Goal: Task Accomplishment & Management: Use online tool/utility

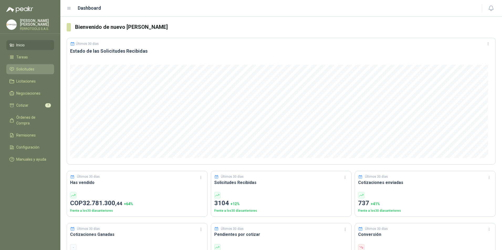
click at [39, 70] on li "Solicitudes" at bounding box center [29, 69] width 41 height 6
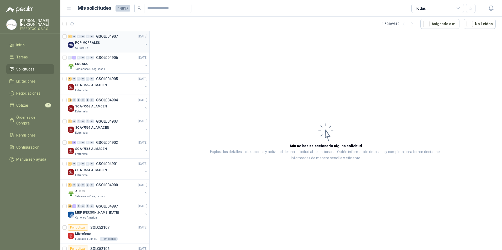
click at [113, 49] on div "Caracol TV" at bounding box center [109, 48] width 68 height 4
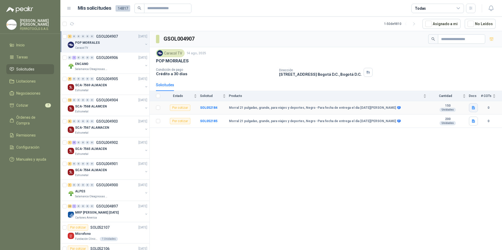
click at [475, 106] on icon "button" at bounding box center [473, 108] width 4 height 4
click at [454, 95] on button "MORRAL.docx" at bounding box center [460, 97] width 29 height 6
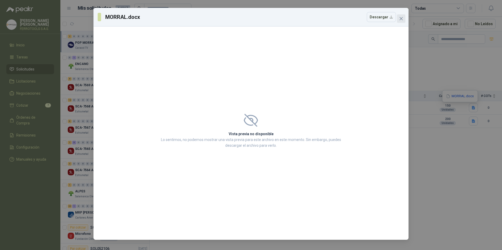
click at [401, 16] on button "Close" at bounding box center [401, 18] width 8 height 8
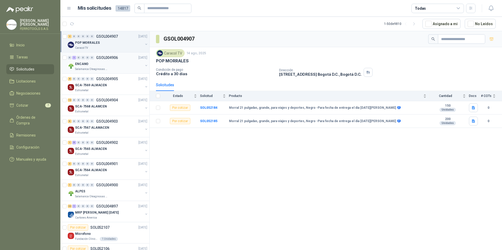
click at [116, 72] on div "0 1 0 0 0 0 GSOL004906 14/08/25 ENCANO Salamanca Oleaginosas SAS" at bounding box center [104, 63] width 89 height 21
click at [113, 66] on div "ENCANO" at bounding box center [109, 64] width 68 height 6
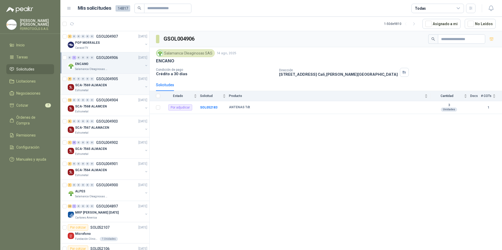
click at [116, 87] on div "SCA-7569 ALMACEN" at bounding box center [109, 85] width 68 height 6
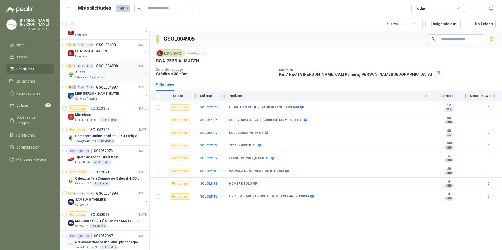
scroll to position [158, 0]
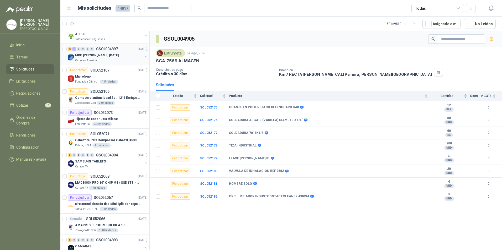
click at [123, 61] on div "Cartones America" at bounding box center [109, 61] width 68 height 4
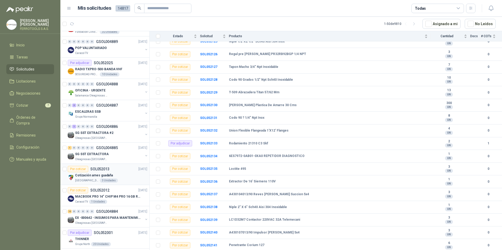
scroll to position [446, 0]
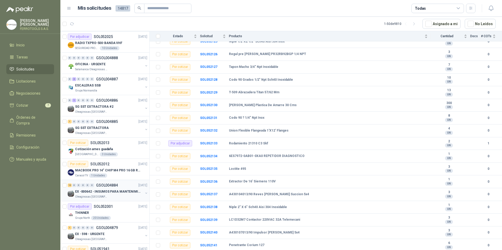
click at [118, 190] on p "EX -000642 - INSUMOS PARA MANTENIMIENTO PREVENTIVO" at bounding box center [107, 192] width 65 height 5
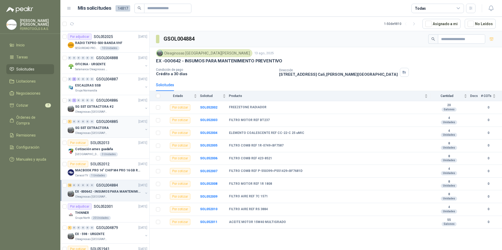
click at [117, 134] on div "Oleaginosas [GEOGRAPHIC_DATA][PERSON_NAME]" at bounding box center [109, 133] width 68 height 4
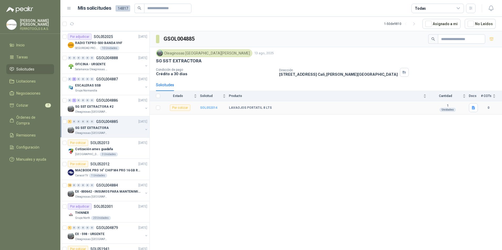
click at [206, 108] on b "SOL052014" at bounding box center [208, 108] width 17 height 4
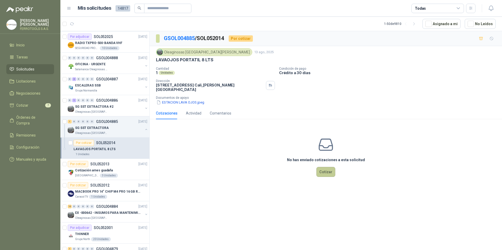
click at [323, 169] on button "Cotizar" at bounding box center [325, 172] width 19 height 10
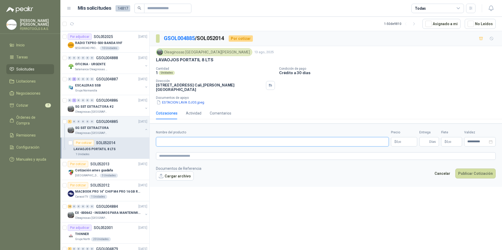
click at [190, 140] on input "Nombre del producto" at bounding box center [272, 141] width 233 height 9
paste input "**********"
click at [193, 153] on textarea at bounding box center [326, 157] width 340 height 8
drag, startPoint x: 171, startPoint y: 137, endPoint x: 145, endPoint y: 137, distance: 26.8
click at [145, 137] on div "2 0 0 0 0 0 GSOL004907 14/08/25 POP MORRALES Caracol TV 0 1 0 0 0 0 GSOL004906 …" at bounding box center [281, 141] width 442 height 221
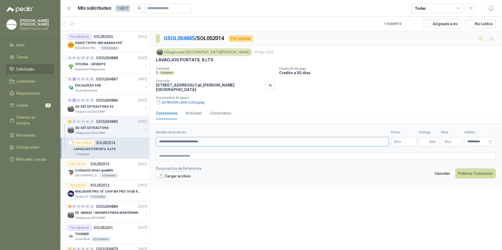
drag, startPoint x: 218, startPoint y: 140, endPoint x: 156, endPoint y: 135, distance: 62.4
click at [156, 137] on input "**********" at bounding box center [272, 141] width 233 height 9
type input "**********"
click at [195, 153] on textarea at bounding box center [326, 157] width 340 height 8
paste textarea "**********"
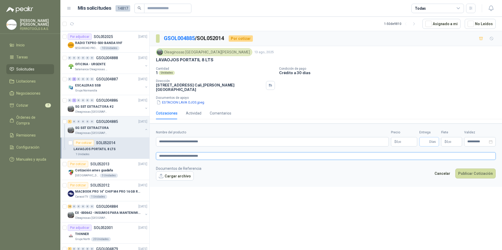
type textarea "**********"
click at [427, 139] on input "Entrega" at bounding box center [425, 142] width 6 height 9
type input "**"
click at [404, 142] on p "$ 0 ,00" at bounding box center [404, 141] width 26 height 9
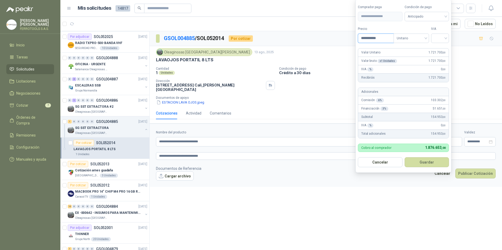
type input "**********"
click at [432, 39] on div "**********" at bounding box center [403, 35] width 91 height 17
click at [439, 41] on input "search" at bounding box center [440, 38] width 12 height 8
click at [443, 50] on div "19%" at bounding box center [441, 49] width 10 height 6
click at [433, 164] on button "Guardar" at bounding box center [427, 163] width 45 height 10
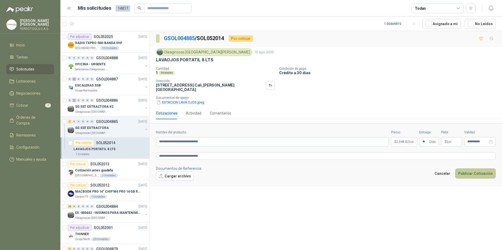
click at [471, 171] on button "Publicar Cotización" at bounding box center [475, 174] width 40 height 10
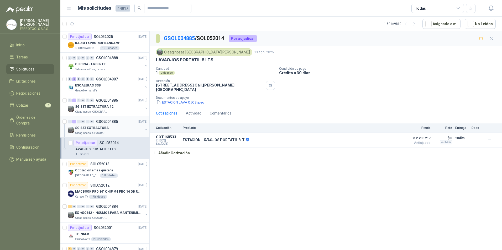
click at [144, 128] on button "button" at bounding box center [146, 130] width 4 height 4
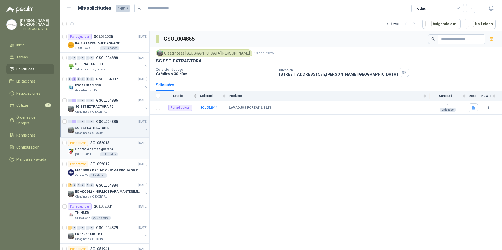
click at [126, 154] on div "Colegio Jefferson 3 Unidades" at bounding box center [111, 155] width 72 height 4
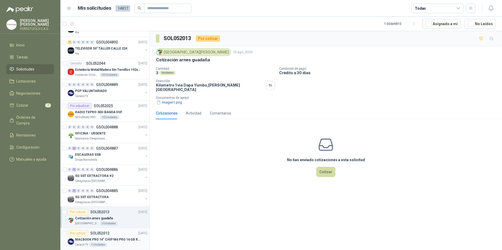
scroll to position [368, 0]
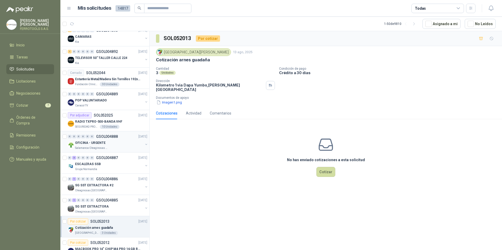
click at [125, 142] on div "OFICINA - URGENTE" at bounding box center [109, 143] width 68 height 6
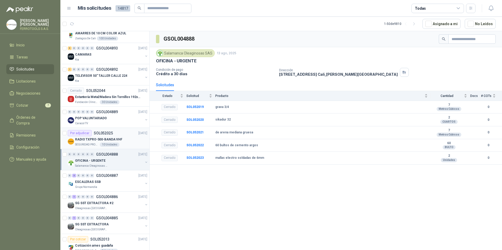
scroll to position [341, 0]
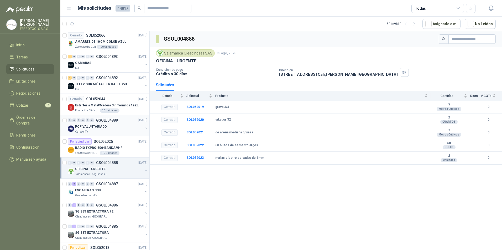
click at [111, 130] on div "Caracol TV" at bounding box center [109, 132] width 68 height 4
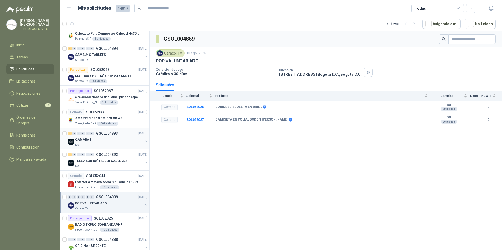
scroll to position [263, 0]
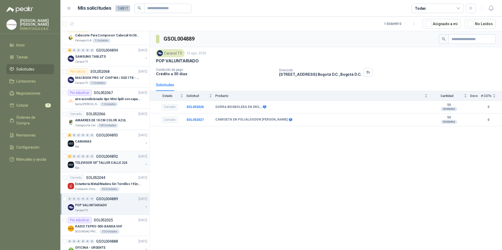
click at [113, 162] on p "TELEVISOR 50" TALLER CALLE 224" at bounding box center [101, 163] width 52 height 5
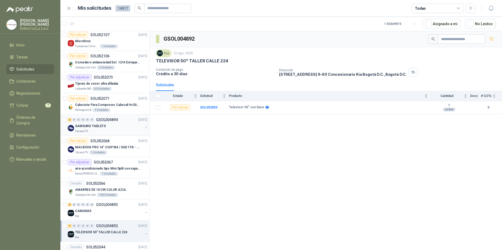
scroll to position [184, 0]
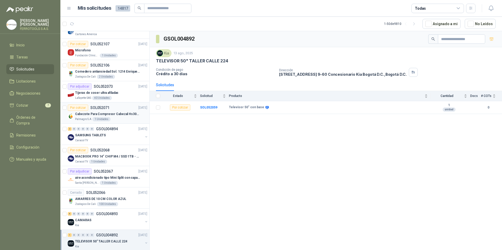
click at [120, 108] on div "Por cotizar SOL052071 14/08/25" at bounding box center [108, 108] width 80 height 6
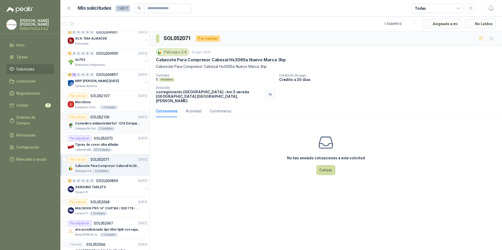
scroll to position [131, 0]
click at [123, 127] on div "Comedero antiansiedad Sol. 1214 Enriquecimiento" at bounding box center [111, 124] width 72 height 6
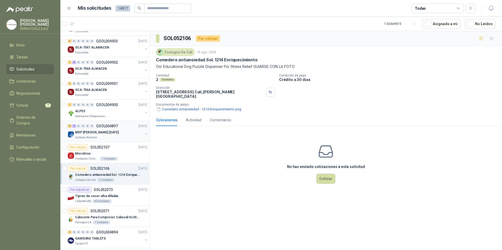
scroll to position [79, 0]
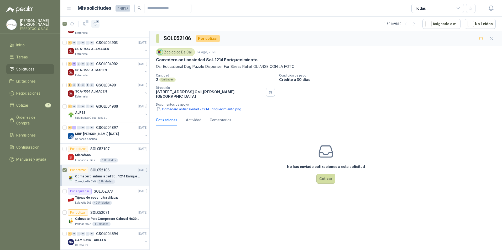
click at [98, 22] on span "1" at bounding box center [98, 21] width 4 height 4
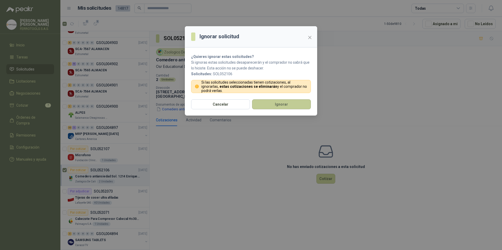
click at [292, 108] on button "Ignorar" at bounding box center [281, 105] width 59 height 10
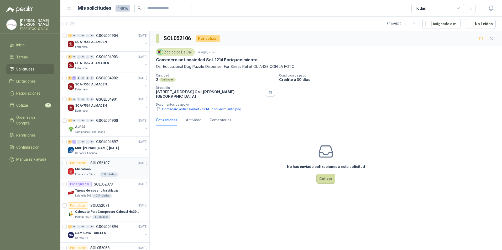
scroll to position [53, 0]
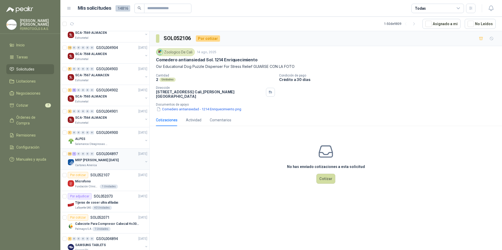
click at [121, 157] on div "32 1 0 0 0 0 GSOL004897 14/08/25" at bounding box center [108, 154] width 81 height 6
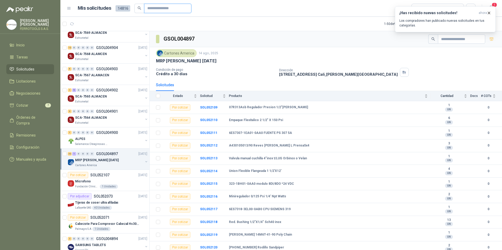
click at [154, 10] on input "text" at bounding box center [165, 8] width 37 height 9
paste input "**********"
type input "**********"
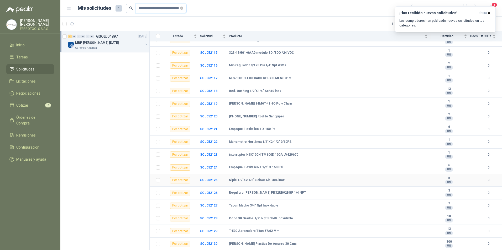
scroll to position [158, 0]
drag, startPoint x: 215, startPoint y: 205, endPoint x: 238, endPoint y: 191, distance: 27.4
click at [214, 205] on b "SOL052129" at bounding box center [208, 205] width 17 height 4
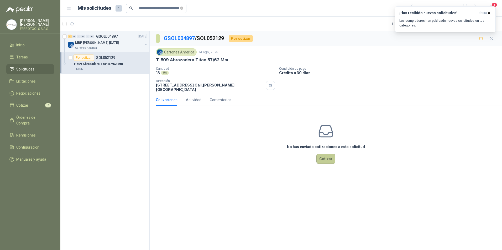
click at [332, 156] on button "Cotizar" at bounding box center [325, 159] width 19 height 10
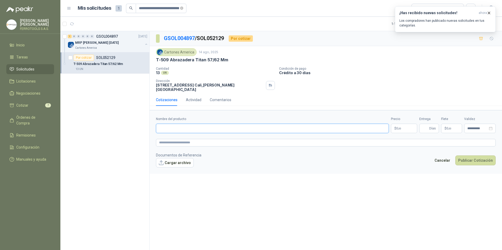
click at [207, 124] on input "Nombre del producto" at bounding box center [272, 128] width 233 height 9
paste input "**********"
type input "**********"
click at [220, 139] on textarea at bounding box center [326, 143] width 340 height 8
paste textarea "**********"
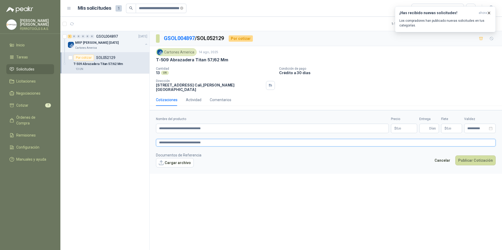
type textarea "**********"
click at [405, 125] on p "$ 0 ,00" at bounding box center [404, 128] width 26 height 9
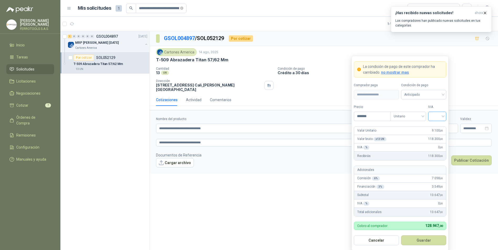
type input "*******"
click at [440, 118] on input "search" at bounding box center [437, 116] width 12 height 8
click at [439, 129] on div "19%" at bounding box center [437, 128] width 10 height 6
click at [403, 243] on button "Guardar" at bounding box center [423, 241] width 45 height 10
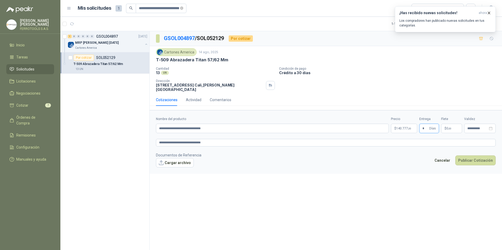
type input "*"
click at [418, 175] on div "**********" at bounding box center [326, 141] width 352 height 221
click at [472, 156] on button "Publicar Cotización" at bounding box center [475, 161] width 40 height 10
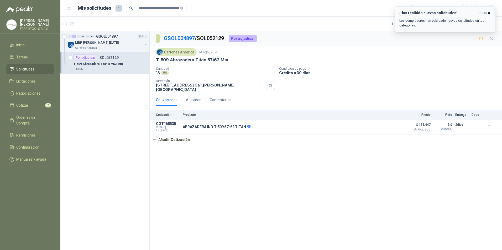
click at [489, 13] on icon "button" at bounding box center [489, 13] width 4 height 4
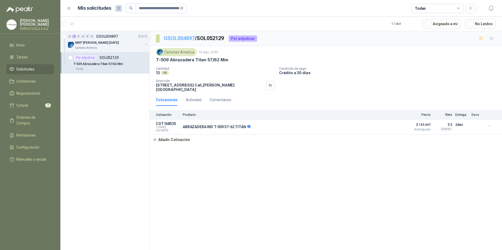
click at [191, 38] on link "GSOL004897" at bounding box center [179, 38] width 31 height 6
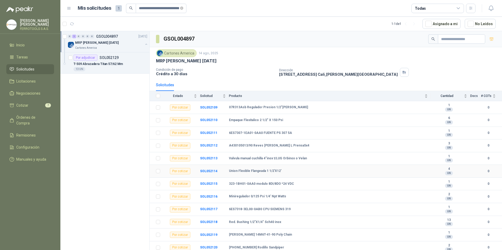
scroll to position [26, 0]
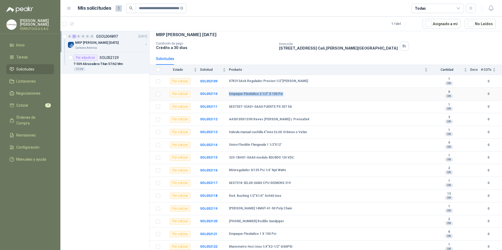
drag, startPoint x: 287, startPoint y: 94, endPoint x: 222, endPoint y: 95, distance: 64.3
click at [222, 95] on tr "Por cotizar SOL052110 Empaque Flexitalico 2 1/2" X 150 Psi 6 UN 0" at bounding box center [326, 94] width 352 height 13
copy tr "Empaque Flexitalico 2 1/2" X 150 Psi"
click at [119, 45] on div "MRP [PERSON_NAME] [DATE]" at bounding box center [109, 43] width 68 height 6
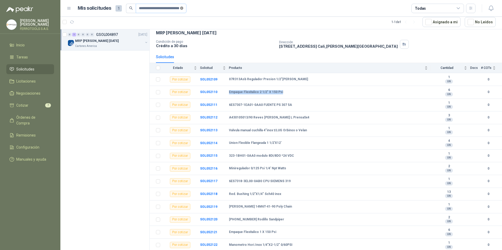
click at [182, 9] on icon "close-circle" at bounding box center [181, 8] width 3 height 3
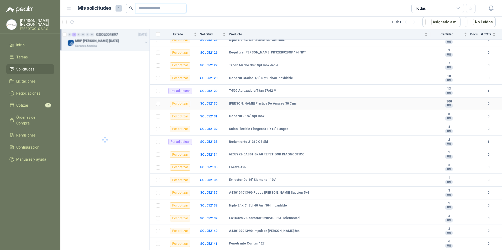
scroll to position [270, 0]
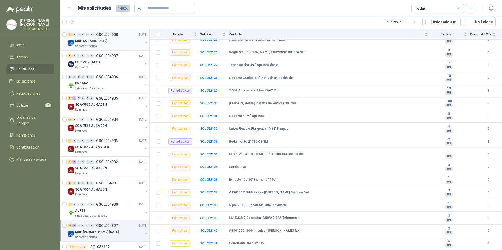
click at [132, 39] on div "MRP CORAME [DATE]" at bounding box center [109, 41] width 68 height 6
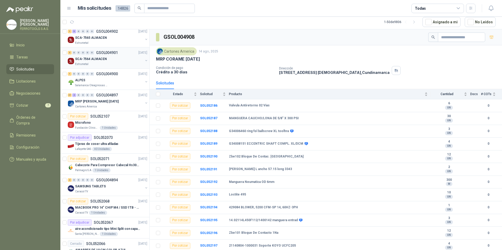
scroll to position [131, 0]
click at [118, 81] on div "ALPES" at bounding box center [109, 80] width 68 height 6
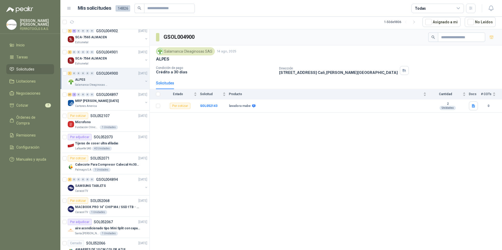
scroll to position [79, 0]
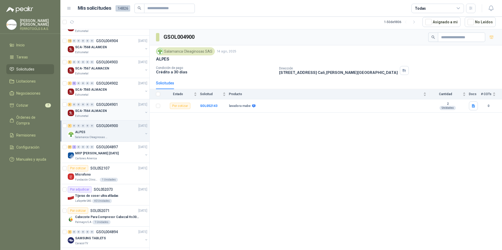
click at [115, 114] on div "Estrumetal" at bounding box center [109, 116] width 68 height 4
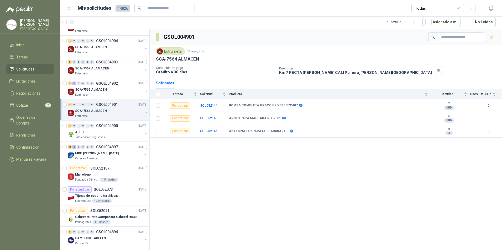
scroll to position [53, 0]
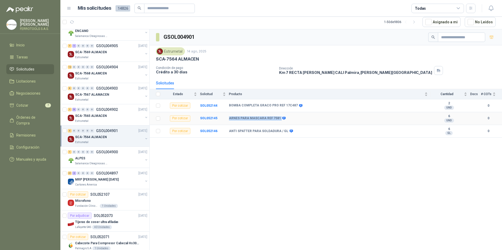
drag, startPoint x: 278, startPoint y: 118, endPoint x: 226, endPoint y: 121, distance: 52.1
click at [226, 121] on tr "Por cotizar SOL052145 ARNES PARA MASCARA REF.7581 6 UND  0" at bounding box center [326, 118] width 352 height 13
copy tr "ARNES PARA MASCARA REF.7581"
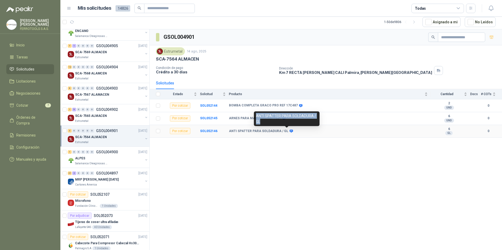
drag, startPoint x: 266, startPoint y: 121, endPoint x: 254, endPoint y: 115, distance: 13.6
click at [254, 115] on div "ANTI SPATTER PARA SOLDADURA / GL" at bounding box center [287, 119] width 66 height 15
copy div "ANTI SPATTER PARA SOLDADURA / GL"
click at [120, 116] on div "SCA-7565 ALMACEN" at bounding box center [109, 116] width 68 height 6
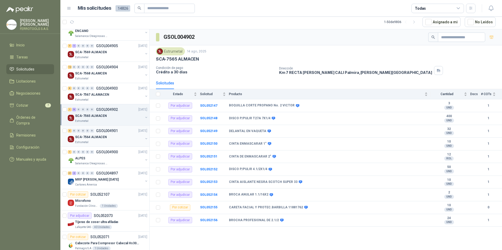
click at [119, 130] on div "3 0 0 0 0 0 GSOL004901 14/08/25" at bounding box center [108, 131] width 81 height 6
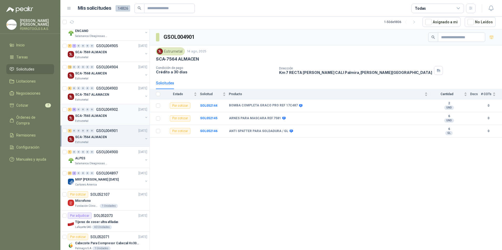
click at [119, 118] on div "SCA-7565 ALMACEN" at bounding box center [109, 116] width 68 height 6
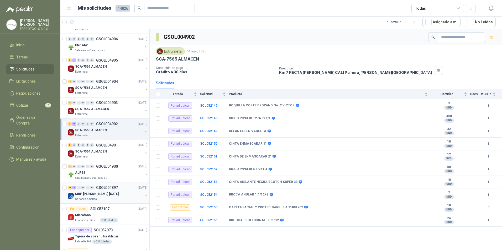
scroll to position [26, 0]
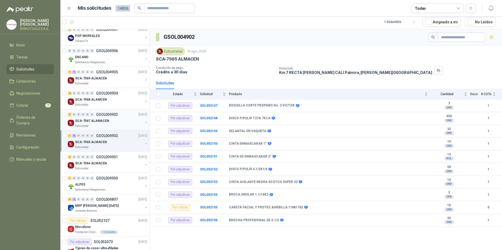
click at [120, 125] on div "Estrumetal" at bounding box center [109, 126] width 68 height 4
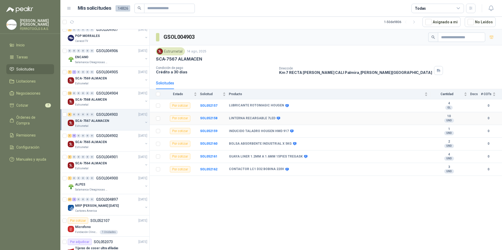
drag, startPoint x: 276, startPoint y: 123, endPoint x: 276, endPoint y: 118, distance: 4.5
click at [276, 118] on body "HERNAN RUALES FERROTOOLS S.A.S. Inicio Tareas Solicitudes Licitaciones Negociac…" at bounding box center [251, 125] width 502 height 250
click at [277, 118] on icon at bounding box center [278, 118] width 3 height 3
drag, startPoint x: 272, startPoint y: 122, endPoint x: 255, endPoint y: 117, distance: 17.5
click at [255, 117] on div "INDUCIDO TALADRO HOUGEN HMD 917" at bounding box center [288, 119] width 66 height 15
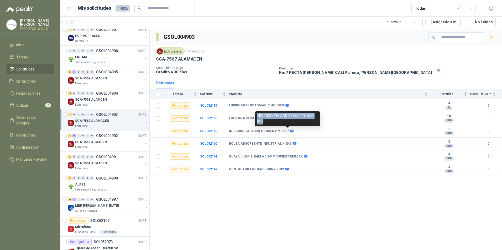
copy div "INDUCIDO TALADRO HOUGEN HMD 917"
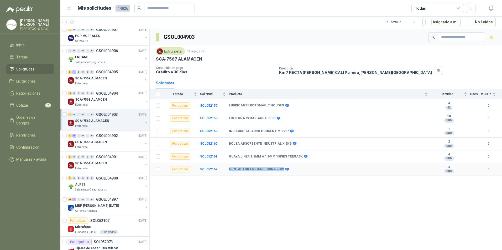
drag, startPoint x: 280, startPoint y: 170, endPoint x: 229, endPoint y: 170, distance: 50.7
click at [229, 170] on b "CONTACTOR LC1 D32 BOBINA 220V" at bounding box center [256, 170] width 55 height 4
copy b "CONTACTOR LC1 D32 BOBINA 220V"
click at [113, 141] on div "SCA-7565 ALMACEN" at bounding box center [109, 142] width 68 height 6
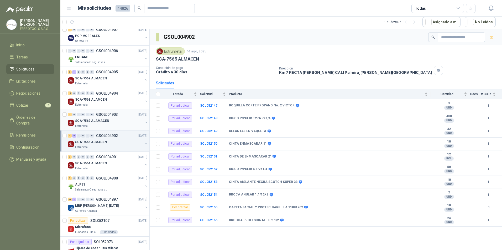
click at [114, 111] on div "6 0 0 0 0 0 GSOL004903 [DATE] SCA-7567 ALAMACEN Estrumetal" at bounding box center [104, 119] width 89 height 21
click at [117, 99] on div "SCA-7568 ALAMCEN" at bounding box center [109, 100] width 68 height 6
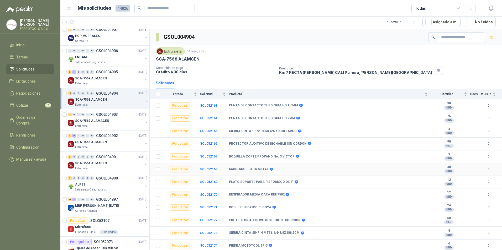
scroll to position [2, 0]
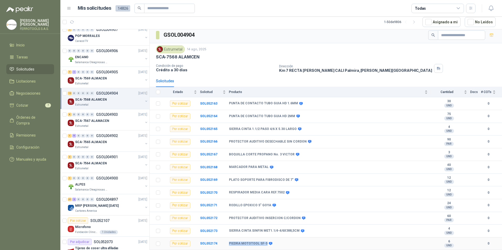
drag, startPoint x: 264, startPoint y: 245, endPoint x: 219, endPoint y: 240, distance: 45.7
click at [219, 240] on tr "Por cotizar SOL052174 PIEDRA MOTOTOOL SF-5 6 UND  0" at bounding box center [326, 244] width 352 height 13
copy tr "PIEDRA MOTOTOOL SF-5"
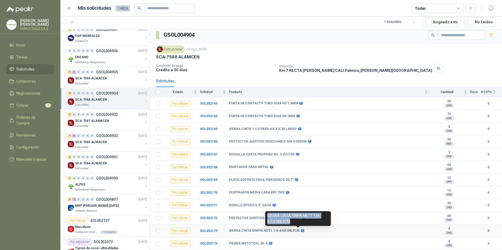
drag, startPoint x: 292, startPoint y: 223, endPoint x: 266, endPoint y: 215, distance: 26.8
click at [266, 215] on div "SIERRA CINTA SINFIN MET1.1/4-4/6X388,5CM" at bounding box center [298, 219] width 66 height 15
copy div "SIERRA CINTA SINFIN MET1.1/4-4/6X388,5CM"
click at [103, 165] on p "SCA-7564 ALMACEN" at bounding box center [91, 163] width 32 height 5
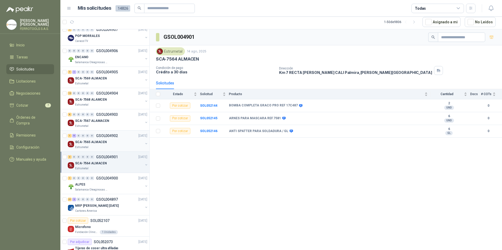
click at [101, 144] on p "SCA-7565 ALMACEN" at bounding box center [91, 142] width 32 height 5
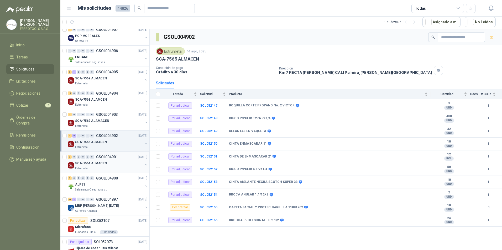
click at [101, 153] on div "3 0 0 0 0 0 GSOL004901 [DATE] SCA-7564 ALMACEN Estrumetal" at bounding box center [104, 162] width 89 height 21
click at [103, 160] on div "3 0 0 0 0 0 GSOL004901 14/08/25" at bounding box center [108, 157] width 81 height 6
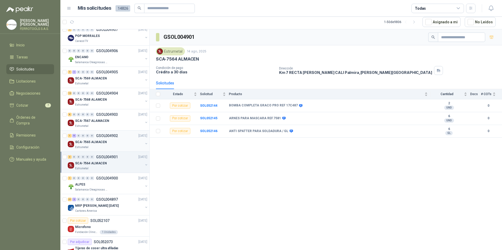
click at [108, 146] on div "Estrumetal" at bounding box center [109, 147] width 68 height 4
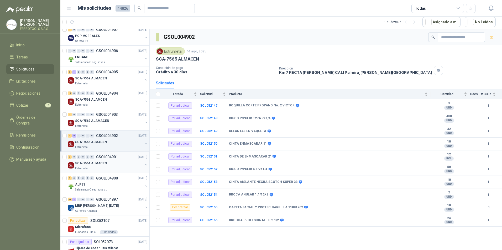
click at [107, 163] on div "SCA-7564 ALMACEN" at bounding box center [109, 163] width 68 height 6
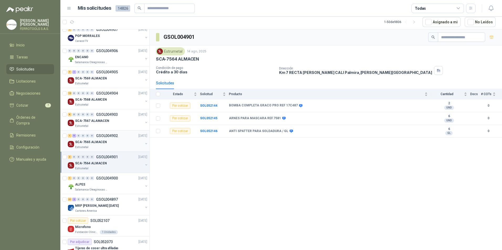
click at [101, 144] on p "SCA-7565 ALMACEN" at bounding box center [91, 142] width 32 height 5
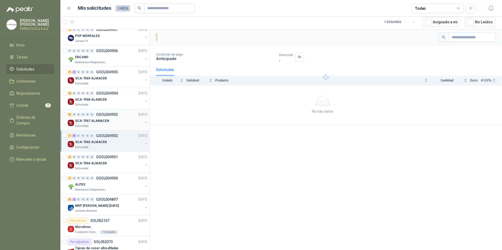
click at [107, 125] on div "Estrumetal" at bounding box center [109, 126] width 68 height 4
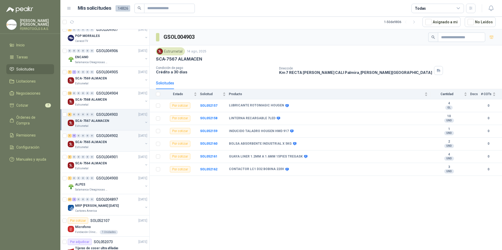
click at [108, 144] on div "SCA-7565 ALMACEN" at bounding box center [109, 142] width 68 height 6
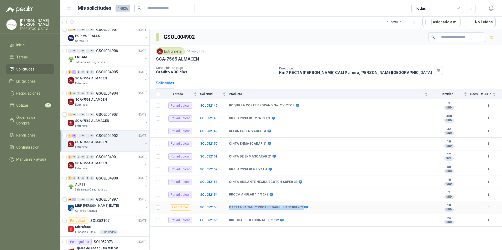
drag, startPoint x: 230, startPoint y: 209, endPoint x: 299, endPoint y: 206, distance: 69.1
click at [299, 206] on div "CARETA FACIAL Y PROTEC.BARBILLA 11881762" at bounding box center [268, 208] width 78 height 4
copy div "CARETA FACIAL Y PROTEC.BARBILLA 11881762"
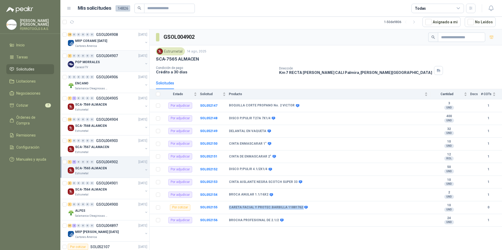
click at [111, 66] on div "Caracol TV" at bounding box center [109, 67] width 68 height 4
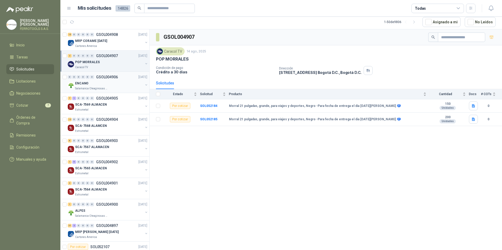
click at [113, 84] on div "ENCANO" at bounding box center [109, 83] width 68 height 6
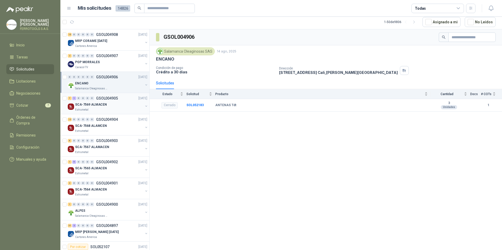
click at [112, 111] on div "Estrumetal" at bounding box center [109, 110] width 68 height 4
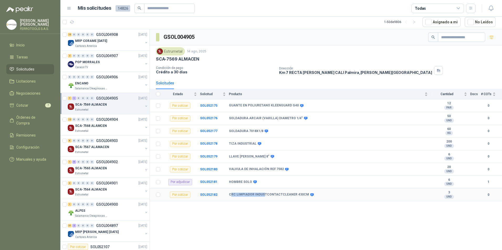
drag, startPoint x: 230, startPoint y: 195, endPoint x: 262, endPoint y: 196, distance: 32.0
click at [262, 196] on b "CRC LIMPIADOR INDUSTCONTACTCLEANER 430CM" at bounding box center [269, 195] width 80 height 4
drag, startPoint x: 303, startPoint y: 196, endPoint x: 232, endPoint y: 195, distance: 71.2
click at [232, 195] on b "CRC LIMPIADOR INDUSTCONTACTCLEANER 430CM" at bounding box center [269, 195] width 80 height 4
click at [322, 93] on span "Producto" at bounding box center [326, 94] width 195 height 4
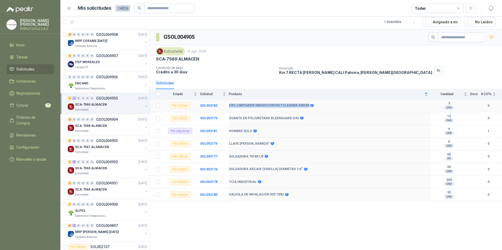
drag, startPoint x: 304, startPoint y: 105, endPoint x: 228, endPoint y: 104, distance: 75.4
click at [228, 104] on tr "Por cotizar SOL052182 CRC LIMPIADOR INDUSTCONTACTCLEANER 430CM 3 UND  0" at bounding box center [326, 106] width 352 height 13
click at [413, 69] on div "Dirección Km 7 RECTA PALMIRA CALI Palmira , Valle del Cauca" at bounding box center [389, 70] width 221 height 9
click at [112, 86] on div "ENCANO" at bounding box center [109, 83] width 68 height 6
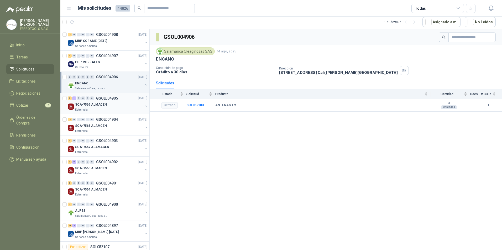
click at [105, 105] on div "SCA-7569 ALMACEN" at bounding box center [109, 105] width 68 height 6
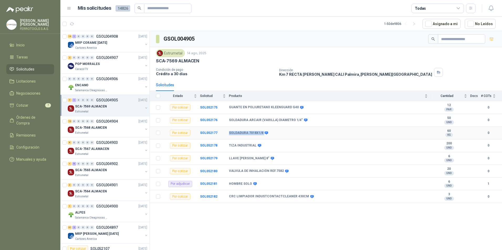
drag, startPoint x: 262, startPoint y: 133, endPoint x: 229, endPoint y: 133, distance: 32.8
click at [229, 133] on div "SOLDADURA 7018X1/8" at bounding box center [248, 133] width 38 height 4
drag, startPoint x: 229, startPoint y: 196, endPoint x: 303, endPoint y: 196, distance: 74.3
click at [303, 196] on div "CRC LIMPIADOR INDUSTCONTACTCLEANER 430CM" at bounding box center [271, 197] width 84 height 4
copy div "CRC LIMPIADOR INDUSTCONTACTCLEANER 430CM"
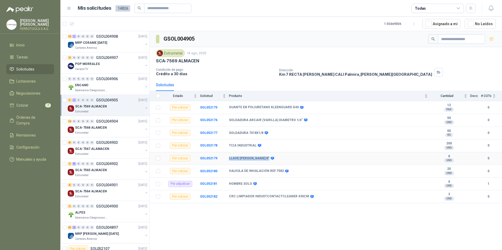
drag, startPoint x: 268, startPoint y: 159, endPoint x: 224, endPoint y: 159, distance: 43.8
click at [224, 159] on tr "Por cotizar SOL052179 LLAVE PEXTON STANLEY 8" 6 UND  0" at bounding box center [326, 159] width 352 height 13
copy tr "LLAVE PEXTON STANLEY 8"
drag, startPoint x: 254, startPoint y: 145, endPoint x: 217, endPoint y: 147, distance: 37.9
click at [217, 147] on tr "Por cotizar SOL052178 TIZA INDUSTRIAL 200 UND  0" at bounding box center [326, 146] width 352 height 13
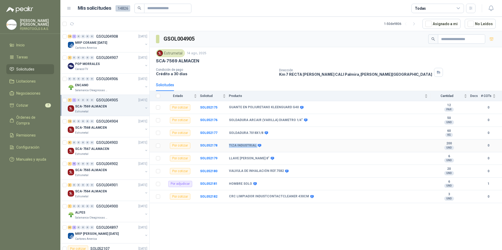
copy tr "TIZA INDUSTRIAL"
drag, startPoint x: 299, startPoint y: 120, endPoint x: 227, endPoint y: 121, distance: 71.4
click at [227, 121] on tr "Por cotizar SOL052176 SOLDADURA ARCAIR (VARILLA) DIAMETRO 1/4" 50 UND  0" at bounding box center [326, 120] width 352 height 13
copy tr "SOLDADURA ARCAIR (VARILLA) DIAMETRO 1/4""
click at [210, 134] on b "SOL052177" at bounding box center [208, 133] width 17 height 4
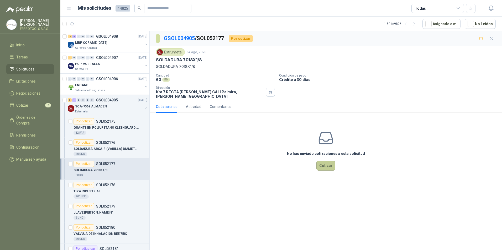
click at [327, 161] on button "Cotizar" at bounding box center [325, 166] width 19 height 10
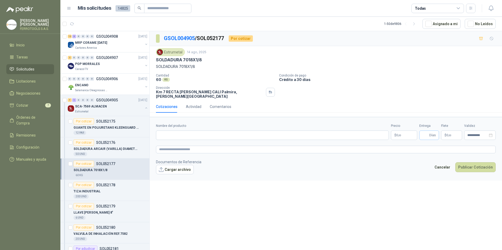
click at [422, 131] on span "Días" at bounding box center [429, 135] width 20 height 9
type input "*"
drag, startPoint x: 384, startPoint y: 114, endPoint x: 394, endPoint y: 125, distance: 14.7
click at [384, 117] on form "**********" at bounding box center [326, 149] width 352 height 64
click at [402, 132] on p "$ 0 ,00" at bounding box center [404, 135] width 26 height 9
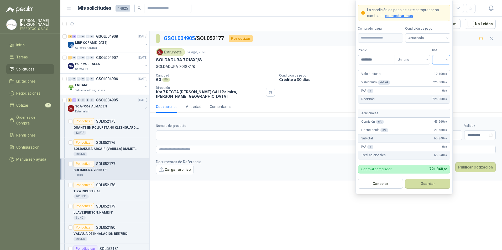
type input "********"
click at [441, 55] on input "search" at bounding box center [441, 59] width 12 height 8
click at [441, 68] on div "19%" at bounding box center [441, 71] width 10 height 6
click at [416, 184] on button "Guardar" at bounding box center [427, 184] width 45 height 10
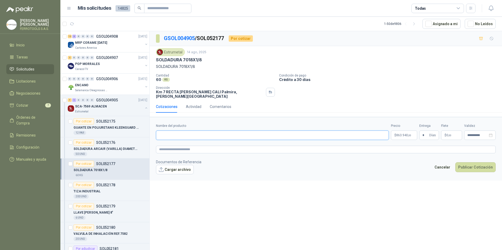
click at [196, 131] on input "Nombre del producto" at bounding box center [272, 135] width 233 height 9
paste input "**********"
type input "**********"
click at [196, 142] on form "**********" at bounding box center [326, 149] width 352 height 64
click at [196, 146] on textarea at bounding box center [326, 150] width 340 height 8
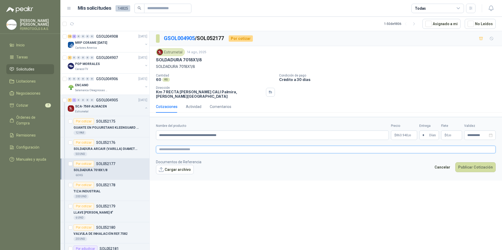
paste textarea "**********"
type textarea "**********"
click at [477, 165] on button "Publicar Cotización" at bounding box center [475, 168] width 40 height 10
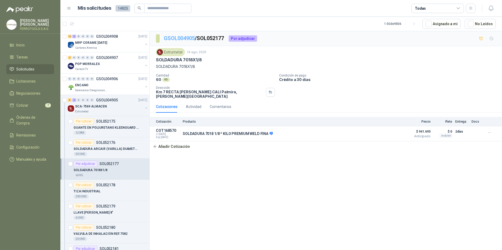
click at [179, 40] on link "GSOL004905" at bounding box center [179, 38] width 31 height 6
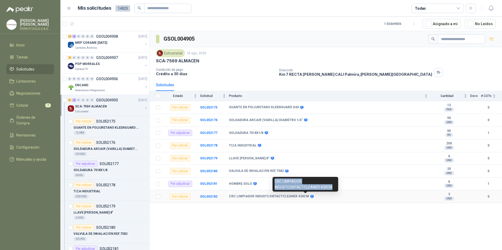
drag, startPoint x: 333, startPoint y: 187, endPoint x: 273, endPoint y: 184, distance: 60.2
click at [273, 184] on div "CRC LIMPIADOR INDUSTCONTACTCLEANER 430CM" at bounding box center [306, 184] width 66 height 15
copy div "CRC LIMPIADOR INDUSTCONTACTCLEANER 430CM"
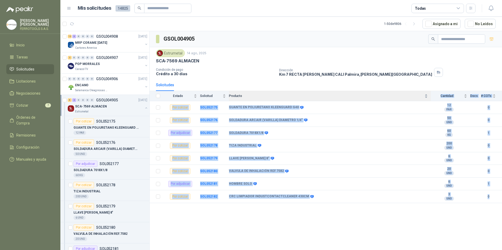
drag, startPoint x: 301, startPoint y: 98, endPoint x: 263, endPoint y: 92, distance: 37.8
click at [263, 92] on body "HERNAN RUALES FERROTOOLS S.A.S. Inicio Tareas Solicitudes Licitaciones Negociac…" at bounding box center [251, 125] width 502 height 250
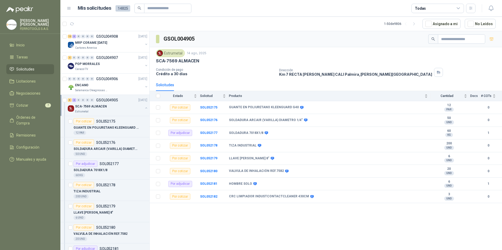
drag, startPoint x: 334, startPoint y: 81, endPoint x: 328, endPoint y: 82, distance: 5.9
click at [333, 81] on div "Solicitudes" at bounding box center [326, 85] width 340 height 12
drag, startPoint x: 299, startPoint y: 100, endPoint x: 267, endPoint y: 94, distance: 33.1
click at [267, 94] on div "GUANTE EN POLIURETANO KLEENGUARD G40" at bounding box center [297, 95] width 66 height 15
copy div "GUANTE EN POLIURETANO KLEENGUARD G40"
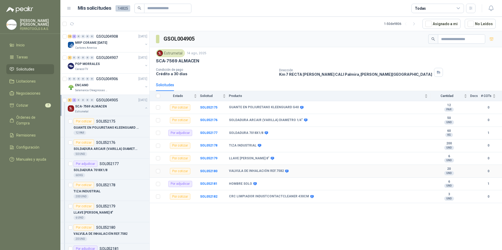
drag, startPoint x: 312, startPoint y: 161, endPoint x: 284, endPoint y: 174, distance: 31.6
click at [271, 170] on body "HERNAN RUALES FERROTOOLS S.A.S. Inicio Tareas Solicitudes Licitaciones Negociac…" at bounding box center [251, 125] width 502 height 250
click at [285, 172] on icon at bounding box center [286, 171] width 3 height 3
drag, startPoint x: 311, startPoint y: 162, endPoint x: 276, endPoint y: 173, distance: 36.2
click at [307, 163] on td "LLAVE [PERSON_NAME] 8"" at bounding box center [330, 159] width 202 height 13
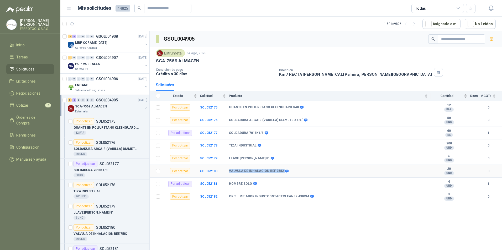
drag, startPoint x: 281, startPoint y: 171, endPoint x: 226, endPoint y: 171, distance: 54.6
click at [226, 171] on tr "Por cotizar SOL052180 VALVULA DE INHALACIÓN REF.7582 20 UND  0" at bounding box center [326, 171] width 352 height 13
copy tr "VALVULA DE INHALACIÓN REF.7582"
click at [144, 108] on button "button" at bounding box center [146, 108] width 4 height 4
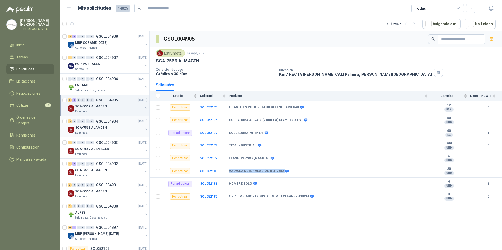
click at [120, 130] on div "SCA-7568 ALAMCEN" at bounding box center [109, 128] width 68 height 6
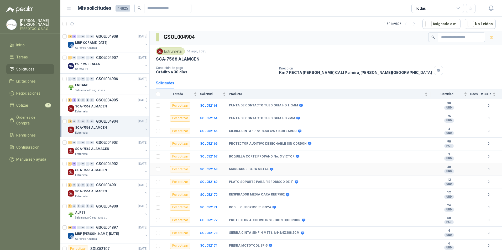
scroll to position [2, 0]
click at [121, 153] on div "Estrumetal" at bounding box center [109, 154] width 68 height 4
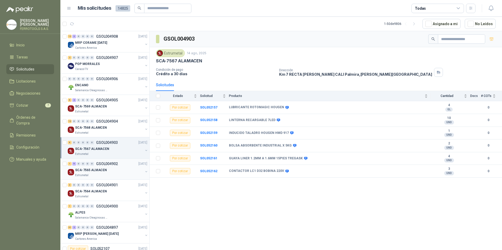
click at [117, 170] on div "SCA-7565 ALMACEN" at bounding box center [109, 170] width 68 height 6
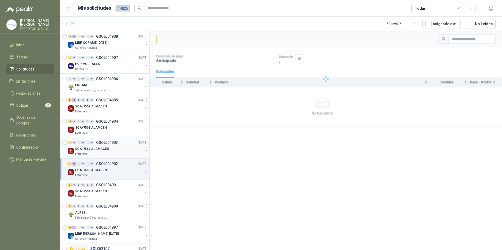
click at [114, 151] on div "SCA-7567 ALAMACEN" at bounding box center [109, 149] width 68 height 6
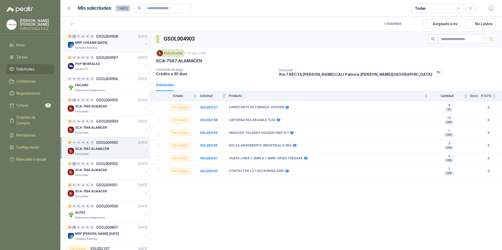
click at [128, 45] on div "MRP CORAME [DATE]" at bounding box center [109, 43] width 68 height 6
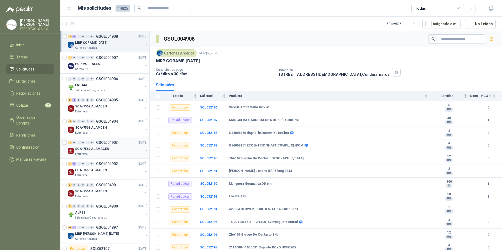
click at [114, 154] on div "Estrumetal" at bounding box center [109, 154] width 68 height 4
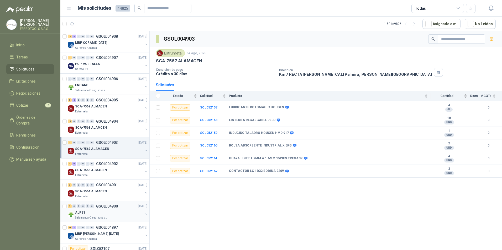
click at [106, 208] on p "GSOL004900" at bounding box center [107, 207] width 22 height 4
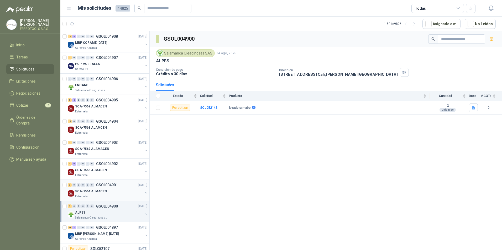
click at [107, 196] on div "Estrumetal" at bounding box center [109, 197] width 68 height 4
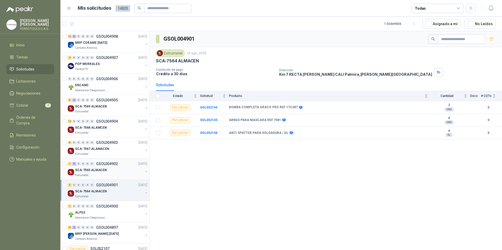
click at [109, 175] on div "Estrumetal" at bounding box center [109, 176] width 68 height 4
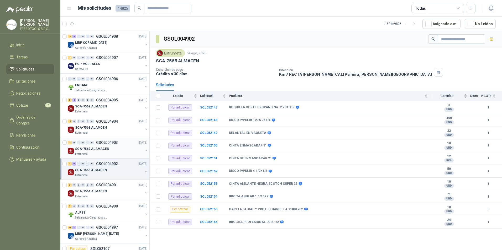
click at [115, 151] on div "SCA-7567 ALAMACEN" at bounding box center [109, 149] width 68 height 6
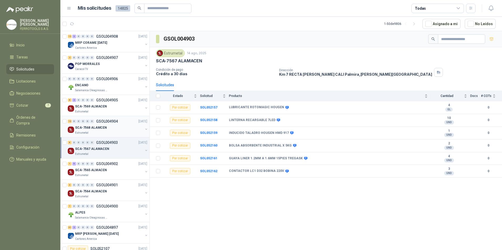
click at [118, 136] on div "12 0 0 0 0 0 GSOL004904 [DATE] SCA-7568 ALAMCEN Estrumetal" at bounding box center [104, 126] width 89 height 21
click at [120, 129] on div "SCA-7568 ALAMCEN" at bounding box center [109, 128] width 68 height 6
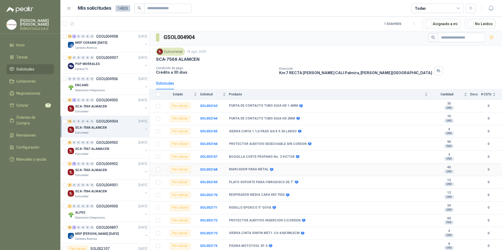
scroll to position [2, 0]
drag, startPoint x: 265, startPoint y: 244, endPoint x: 227, endPoint y: 246, distance: 37.6
click at [227, 246] on tr "Por cotizar SOL052174 PIEDRA MOTOTOOL SF-5 6 UND  0" at bounding box center [326, 246] width 352 height 13
copy tr "PIEDRA MOTOTOOL SF-5"
drag, startPoint x: 291, startPoint y: 212, endPoint x: 274, endPoint y: 206, distance: 17.4
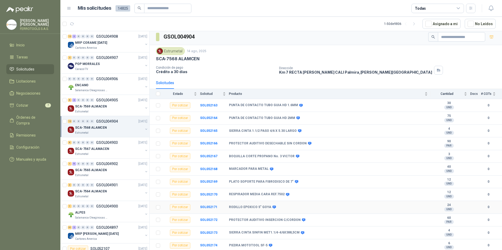
click at [274, 206] on body "[PERSON_NAME] FERROTOOLS S.A.S. Inicio Tareas Solicitudes Licitaciones Negociac…" at bounding box center [251, 125] width 502 height 250
click at [257, 49] on div "Estrumetal [DATE]" at bounding box center [326, 51] width 340 height 8
drag, startPoint x: 296, startPoint y: 221, endPoint x: 230, endPoint y: 219, distance: 65.9
click at [230, 219] on div "PROTECTOR AUDITIVO INSERCION C/CORDON" at bounding box center [267, 220] width 76 height 4
copy div "PROTECTOR AUDITIVO INSERCION C/CORDON"
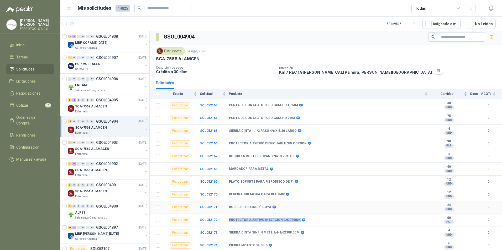
scroll to position [0, 0]
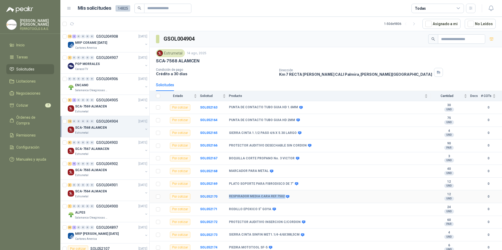
drag, startPoint x: 281, startPoint y: 196, endPoint x: 218, endPoint y: 197, distance: 63.0
click at [218, 197] on tr "Por cotizar SOL052170 RESPIRADOR MEDIA CARA REF.7502 12 UND  0" at bounding box center [326, 197] width 352 height 13
copy tr "RESPIRADOR MEDIA CARA REF.7502"
drag, startPoint x: 273, startPoint y: 176, endPoint x: 266, endPoint y: 171, distance: 8.5
click at [267, 170] on body "[PERSON_NAME] FERROTOOLS S.A.S. Inicio Tareas Solicitudes Licitaciones Negociac…" at bounding box center [251, 125] width 502 height 250
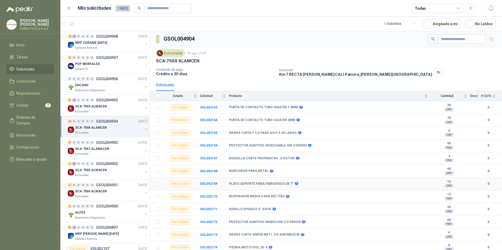
click at [278, 182] on td "PLATO SOPORTE PARA FIBRODISCO DE 7"" at bounding box center [330, 184] width 202 height 13
click at [288, 184] on b "PLATO SOPORTE PARA FIBRODISCO DE 7"" at bounding box center [261, 184] width 65 height 4
click at [294, 184] on span at bounding box center [296, 184] width 4 height 4
click at [282, 184] on b "PLATO SOPORTE PARA FIBRODISCO DE 7"" at bounding box center [261, 184] width 65 height 4
click at [282, 93] on div "Producto" at bounding box center [328, 95] width 199 height 5
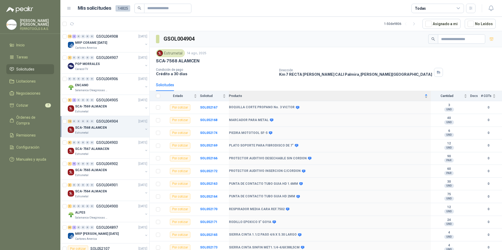
click at [271, 95] on span "Producto" at bounding box center [326, 96] width 195 height 4
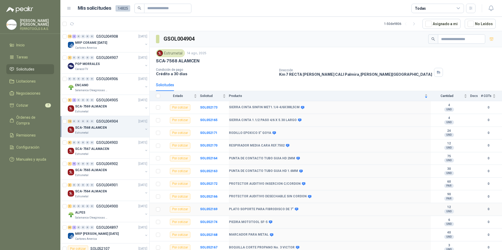
click at [284, 208] on b "PLATO SOPORTE PARA FIBRODISCO DE 7"" at bounding box center [261, 210] width 65 height 4
drag, startPoint x: 288, startPoint y: 208, endPoint x: 228, endPoint y: 208, distance: 60.4
click at [228, 208] on tr "Por cotizar SOL052169 PLATO SOPORTE PARA FIBRODISCO DE 7" 12 UND  0" at bounding box center [326, 209] width 352 height 13
copy tr "PLATO SOPORTE PARA FIBRODISCO DE 7"
click at [229, 66] on div "Estrumetal [DATE] SCA-7568 ALAMCEN Condición de pago Crédito a 30 días Direcció…" at bounding box center [326, 63] width 340 height 28
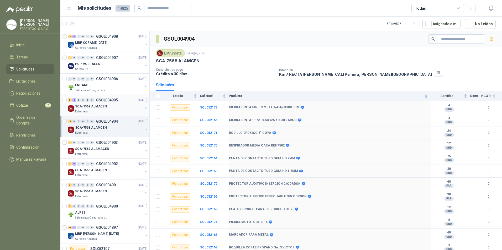
click at [107, 107] on div "SCA-7569 ALMACEN" at bounding box center [109, 106] width 68 height 6
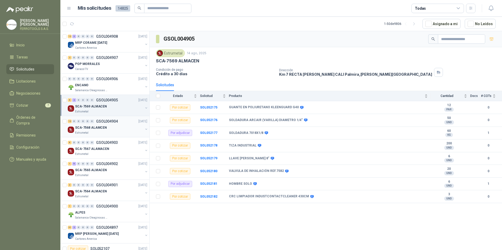
click at [107, 123] on p "GSOL004904" at bounding box center [107, 122] width 22 height 4
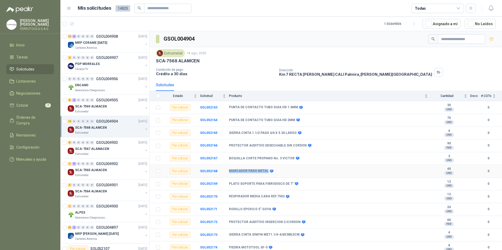
drag, startPoint x: 266, startPoint y: 171, endPoint x: 226, endPoint y: 171, distance: 40.2
click at [226, 171] on tr "Por cotizar SOL052168 MARCADOR PARA METAL 40 UND  0" at bounding box center [326, 171] width 352 height 13
click at [295, 158] on span at bounding box center [297, 159] width 4 height 4
drag, startPoint x: 279, startPoint y: 159, endPoint x: 226, endPoint y: 158, distance: 52.3
click at [226, 158] on tr "Por cotizar SOL052167 BOQUILLA CORTE PROPANO No. 3 [PERSON_NAME] 3 UND  0" at bounding box center [326, 159] width 352 height 13
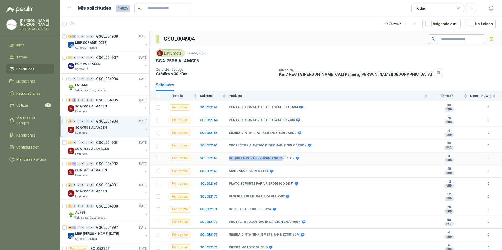
copy tr "BOQUILLA CORTE PROPANO No. 3"
click at [300, 145] on b "PROTECTOR AUDITIVO DESECHABLE SIN CORDON" at bounding box center [268, 146] width 78 height 4
drag, startPoint x: 302, startPoint y: 145, endPoint x: 229, endPoint y: 145, distance: 73.0
click at [229, 145] on tr "Por cotizar SOL052166 PROTECTOR AUDITIVO DESECHABLE SIN CORDON 90 PAR  0" at bounding box center [326, 146] width 352 height 13
copy tr "PROTECTOR AUDITIVO DESECHABLE SIN CORDON"
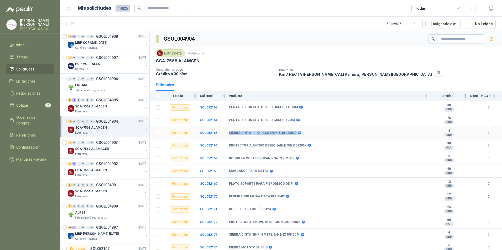
drag, startPoint x: 294, startPoint y: 133, endPoint x: 229, endPoint y: 133, distance: 64.8
click at [229, 133] on div "SIERRA CINTA 1.1/2 PASO 4/6 X 5.30 LARGO" at bounding box center [265, 133] width 72 height 4
copy div "SIERRA CINTA 1.1/2 PASO 4/6 X 5.30 LARGO"
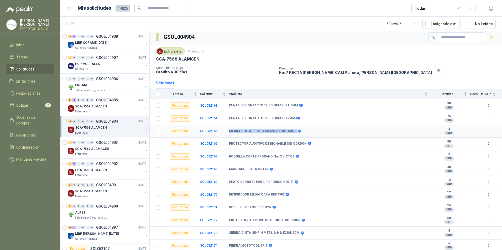
scroll to position [2, 0]
drag, startPoint x: 302, startPoint y: 144, endPoint x: 229, endPoint y: 144, distance: 73.0
click at [229, 144] on div "PROTECTOR AUDITIVO DESECHABLE SIN CORDON" at bounding box center [270, 144] width 82 height 4
click at [209, 196] on b "SOL052170" at bounding box center [208, 195] width 17 height 4
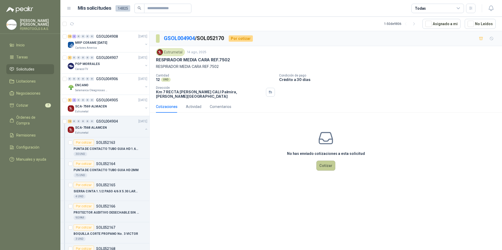
click at [321, 161] on button "Cotizar" at bounding box center [325, 166] width 19 height 10
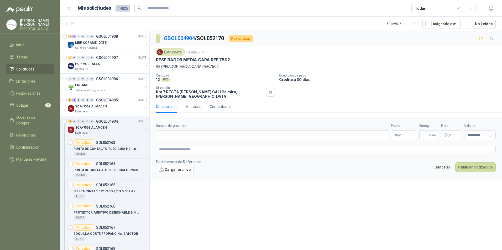
click at [231, 137] on form "**********" at bounding box center [326, 149] width 352 height 64
click at [231, 131] on input "Nombre del producto" at bounding box center [272, 135] width 233 height 9
paste input "**********"
type input "**********"
click at [212, 146] on textarea at bounding box center [326, 150] width 340 height 8
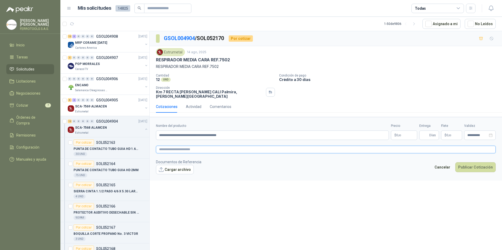
paste textarea "**********"
type textarea "**********"
click at [423, 131] on input "Entrega" at bounding box center [425, 135] width 6 height 9
click at [431, 152] on form "**********" at bounding box center [326, 149] width 352 height 64
drag, startPoint x: 423, startPoint y: 132, endPoint x: 419, endPoint y: 132, distance: 4.5
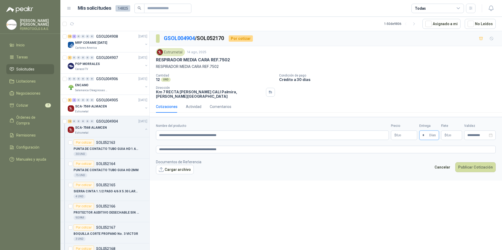
click at [419, 132] on div "**********" at bounding box center [326, 132] width 340 height 17
type input "*"
click at [400, 131] on body "[PERSON_NAME] FERROTOOLS S.A.S. Inicio Tareas Solicitudes Licitaciones Negociac…" at bounding box center [251, 125] width 502 height 250
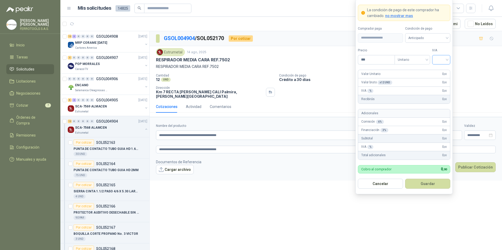
click at [439, 63] on span at bounding box center [441, 59] width 12 height 9
click at [438, 70] on div "19%" at bounding box center [441, 71] width 10 height 6
click at [380, 60] on input "***" at bounding box center [376, 59] width 36 height 9
type input "*********"
click at [425, 180] on button "Guardar" at bounding box center [427, 184] width 45 height 10
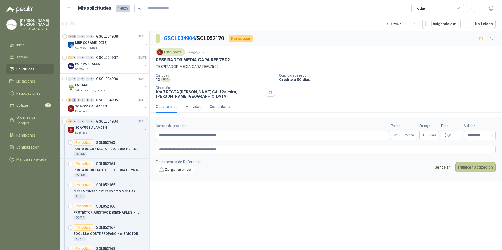
click at [477, 163] on button "Publicar Cotización" at bounding box center [475, 168] width 40 height 10
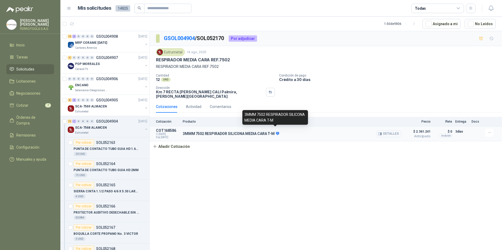
click at [276, 132] on icon at bounding box center [277, 133] width 3 height 3
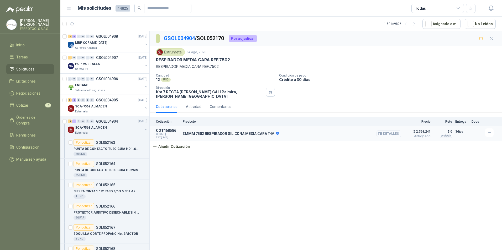
click at [398, 130] on button "Detalles" at bounding box center [388, 133] width 25 height 7
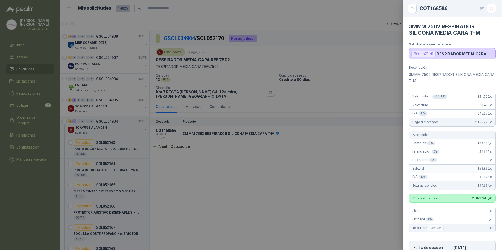
click at [481, 8] on icon "button" at bounding box center [482, 8] width 4 height 4
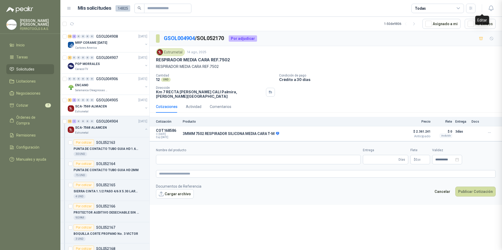
type input "**********"
type input "*"
type textarea "**********"
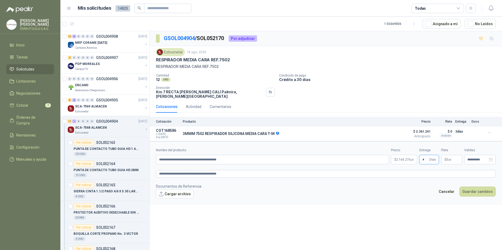
drag, startPoint x: 425, startPoint y: 156, endPoint x: 420, endPoint y: 156, distance: 5.0
click at [420, 156] on span "* Días" at bounding box center [429, 159] width 20 height 9
type input "*"
click at [479, 190] on button "Guardar cambios" at bounding box center [477, 192] width 36 height 10
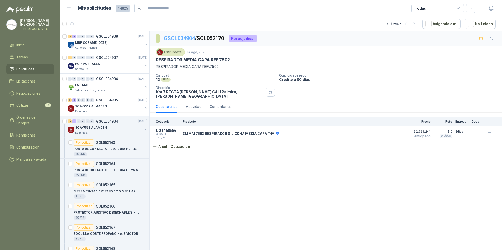
click at [186, 38] on link "GSOL004904" at bounding box center [179, 38] width 31 height 6
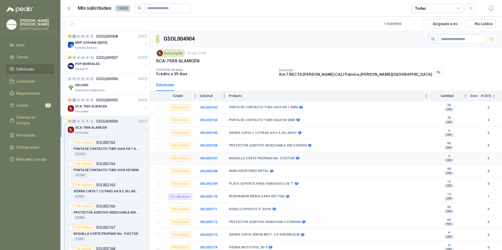
scroll to position [2, 0]
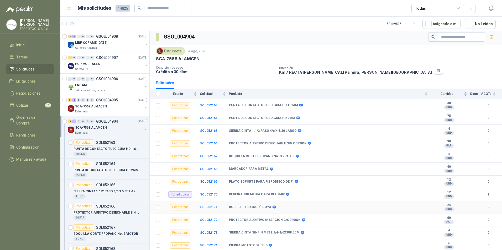
click at [208, 206] on b "SOL052171" at bounding box center [208, 208] width 17 height 4
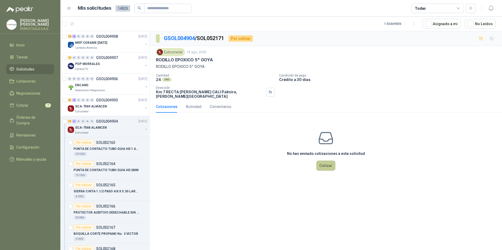
click at [332, 161] on button "Cotizar" at bounding box center [325, 166] width 19 height 10
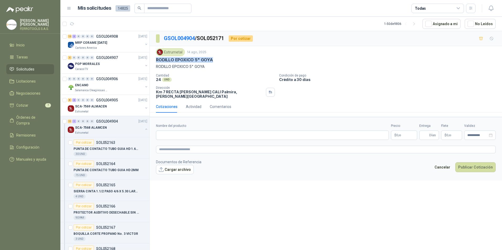
drag, startPoint x: 215, startPoint y: 60, endPoint x: 154, endPoint y: 60, distance: 60.6
click at [154, 60] on div "Estrumetal [DATE] RODILLO EPOXICO 5" GOYA RODILLO EPOXICO 5" GOYA Cantidad 24 U…" at bounding box center [326, 73] width 352 height 55
copy p "RODILLO EPOXICO 5" GOYA"
click at [181, 41] on link "GSOL004904" at bounding box center [179, 38] width 31 height 6
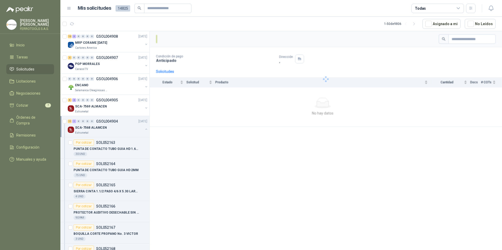
click at [183, 39] on div at bounding box center [326, 79] width 352 height 96
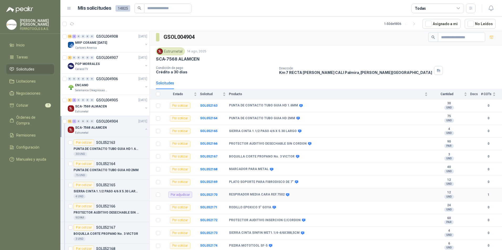
scroll to position [2, 0]
drag, startPoint x: 291, startPoint y: 119, endPoint x: 227, endPoint y: 121, distance: 64.1
click at [227, 121] on tr "Por cotizar SOL052164 PUNTA DE CONTACTO TUBO GUIA HD 2MM 75 UND  0" at bounding box center [326, 118] width 352 height 13
copy tr "PUNTA DE CONTACTO TUBO GUIA HD 2MM"
drag, startPoint x: 293, startPoint y: 106, endPoint x: 229, endPoint y: 106, distance: 64.3
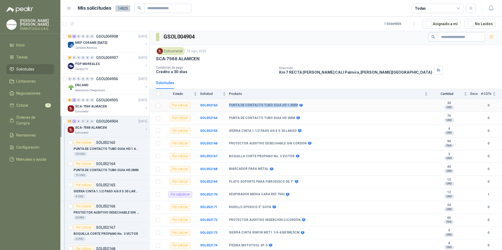
click at [229, 106] on b "PUNTA DE CONTACTO TUBO GUIA HD 1.6MM" at bounding box center [263, 105] width 69 height 4
copy b "PUNTA DE CONTACTO TUBO GUIA HD 1.6MM"
drag, startPoint x: 292, startPoint y: 118, endPoint x: 229, endPoint y: 118, distance: 62.5
click at [229, 118] on div "PUNTA DE CONTACTO TUBO GUIA HD 2MM" at bounding box center [264, 118] width 70 height 4
click at [211, 158] on b "SOL052167" at bounding box center [208, 157] width 17 height 4
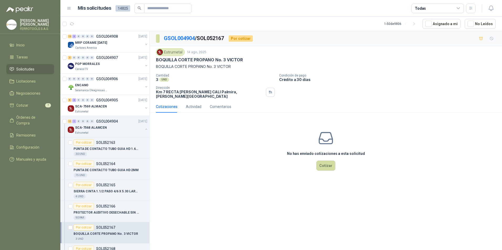
click at [316, 161] on div "No has enviado cotizaciones a esta solicitud Cotizar" at bounding box center [326, 150] width 352 height 67
click at [327, 164] on button "Cotizar" at bounding box center [325, 166] width 19 height 10
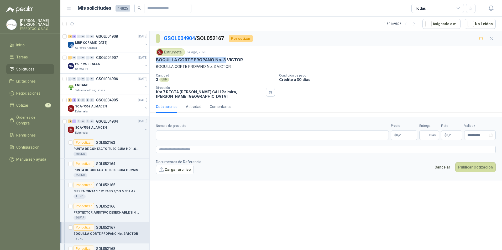
drag, startPoint x: 224, startPoint y: 59, endPoint x: 152, endPoint y: 60, distance: 71.9
click at [152, 60] on div "Estrumetal [DATE] BOQUILLA CORTE PROPANO No. 3 [PERSON_NAME] CORTE PROPANO No. …" at bounding box center [326, 73] width 352 height 55
click at [210, 131] on input "Nombre del producto" at bounding box center [272, 135] width 233 height 9
paste input "**********"
type input "**********"
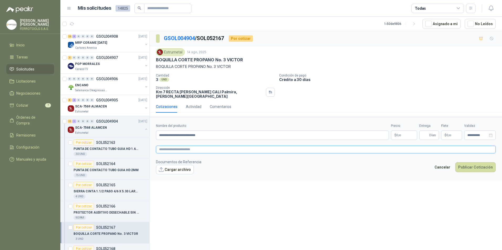
click at [218, 148] on textarea at bounding box center [326, 150] width 340 height 8
paste textarea "**********"
type textarea "**********"
click at [427, 132] on input "Entrega" at bounding box center [425, 135] width 6 height 9
type input "*"
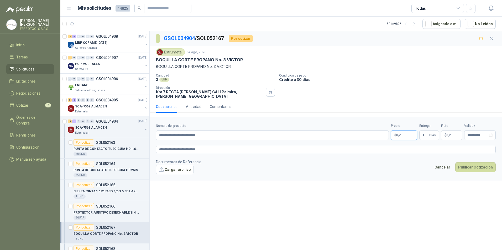
click at [396, 134] on p "$ 0 ,00" at bounding box center [404, 135] width 26 height 9
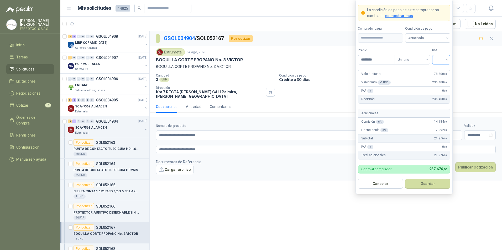
type input "********"
click at [444, 60] on input "search" at bounding box center [441, 59] width 12 height 8
click at [443, 69] on div "19%" at bounding box center [441, 71] width 10 height 6
click at [427, 189] on button "Guardar" at bounding box center [427, 184] width 45 height 10
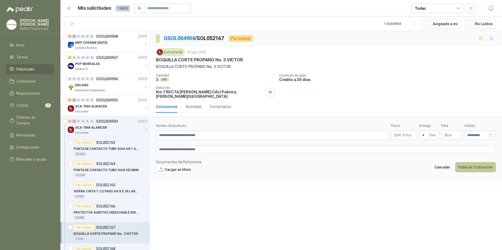
click at [475, 165] on button "Publicar Cotización" at bounding box center [475, 168] width 40 height 10
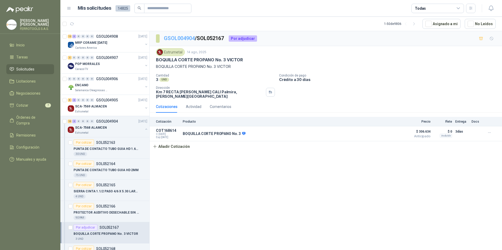
click at [183, 40] on link "GSOL004904" at bounding box center [179, 38] width 31 height 6
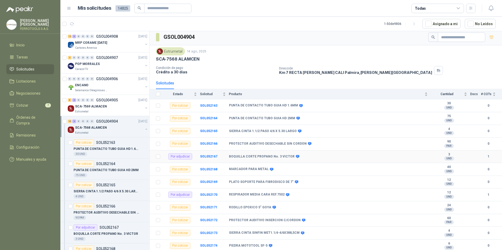
scroll to position [2, 0]
click at [206, 195] on b "SOL052170" at bounding box center [208, 195] width 17 height 4
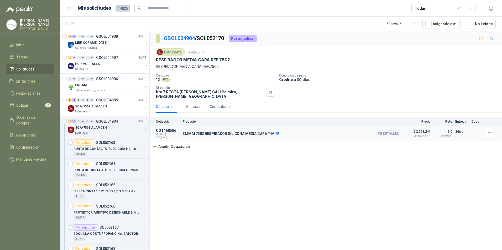
click at [230, 132] on p "3MMM 7502 RESPIRADOR SILICONA MEDIA CARA T-M" at bounding box center [231, 134] width 96 height 5
click at [395, 130] on button "Detalles" at bounding box center [388, 133] width 25 height 7
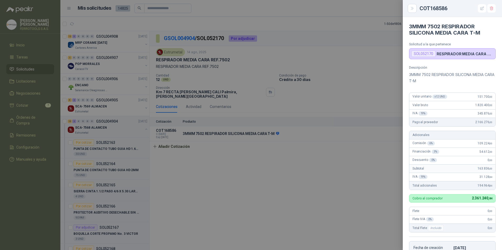
click at [208, 39] on div at bounding box center [251, 125] width 502 height 250
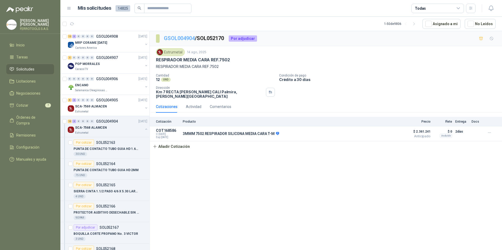
click at [187, 39] on link "GSOL004904" at bounding box center [179, 38] width 31 height 6
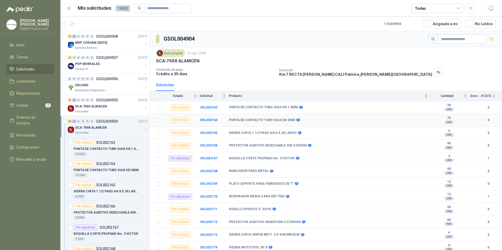
scroll to position [2, 0]
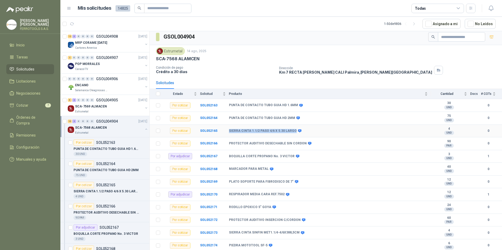
drag, startPoint x: 293, startPoint y: 130, endPoint x: 225, endPoint y: 128, distance: 67.8
click at [225, 128] on tr "Por cotizar SOL052165 SIERRA CINTA 1.1/2 PASO 4/6 X 5.30 LARGO 4 UND  0" at bounding box center [326, 131] width 352 height 13
click at [213, 207] on b "SOL052171" at bounding box center [208, 208] width 17 height 4
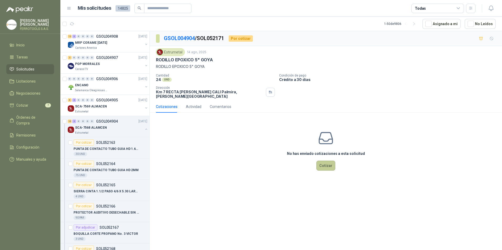
click at [329, 161] on button "Cotizar" at bounding box center [325, 166] width 19 height 10
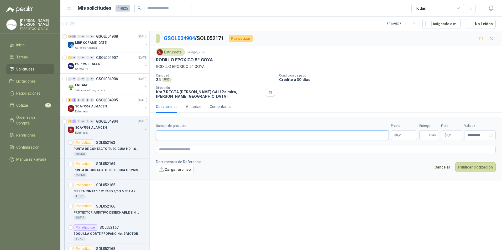
click at [202, 131] on input "Nombre del producto" at bounding box center [272, 135] width 233 height 9
paste input "**********"
type input "**********"
click at [266, 146] on textarea at bounding box center [326, 150] width 340 height 8
paste textarea "**********"
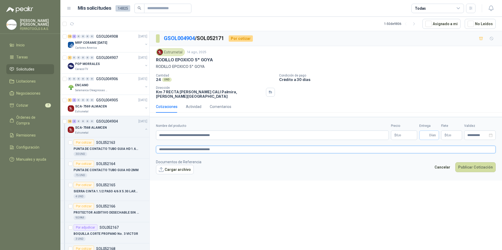
type textarea "**********"
click at [426, 134] on input "Entrega" at bounding box center [425, 135] width 6 height 9
type input "*"
click at [401, 132] on body "[PERSON_NAME] FERROTOOLS S.A.S. Inicio Tareas Solicitudes Licitaciones Negociac…" at bounding box center [251, 125] width 502 height 250
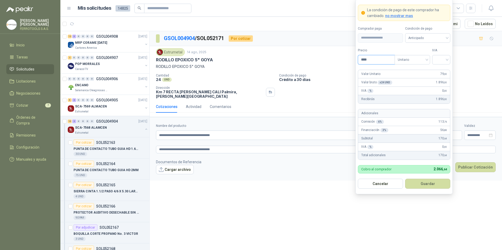
drag, startPoint x: 379, startPoint y: 60, endPoint x: 344, endPoint y: 61, distance: 35.8
click at [348, 59] on body "[PERSON_NAME] FERROTOOLS S.A.S. Inicio Tareas Solicitudes Licitaciones Negociac…" at bounding box center [251, 125] width 502 height 250
type input "*******"
click at [439, 60] on input "search" at bounding box center [441, 59] width 12 height 8
click at [442, 69] on div "19%" at bounding box center [441, 71] width 10 height 6
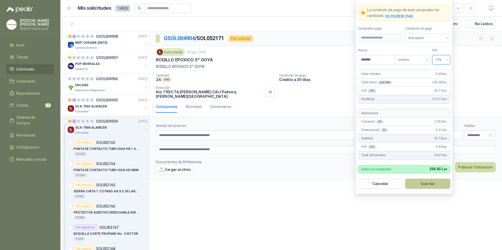
click at [426, 186] on button "Guardar" at bounding box center [427, 184] width 45 height 10
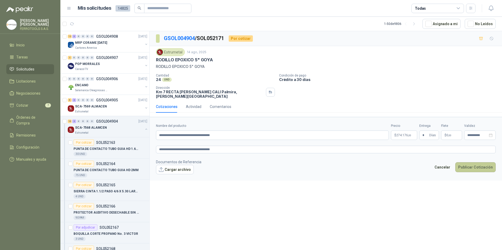
click at [482, 163] on button "Publicar Cotización" at bounding box center [475, 168] width 40 height 10
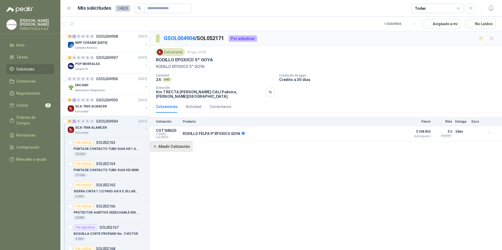
click at [182, 144] on button "Añadir Cotización" at bounding box center [171, 147] width 43 height 11
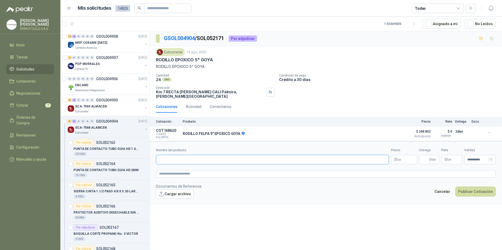
click at [196, 159] on input "Nombre del producto" at bounding box center [272, 159] width 233 height 9
paste input "**********"
type input "**********"
click at [196, 174] on textarea at bounding box center [326, 174] width 340 height 8
paste textarea "**********"
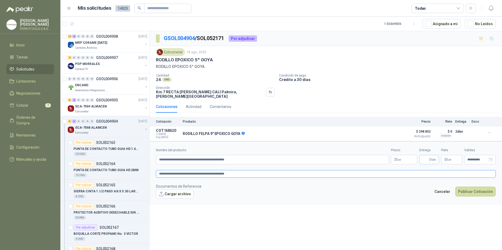
type textarea "**********"
click at [425, 156] on input "Entrega" at bounding box center [425, 159] width 6 height 9
type input "*"
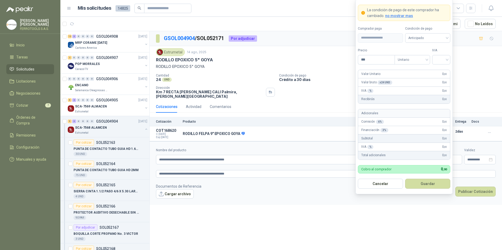
click at [411, 157] on body "[PERSON_NAME] FERROTOOLS S.A.S. Inicio Tareas Solicitudes Licitaciones Negociac…" at bounding box center [251, 125] width 502 height 250
click at [443, 64] on span at bounding box center [441, 59] width 12 height 9
type input "*******"
click at [440, 72] on div "19%" at bounding box center [441, 71] width 10 height 6
click at [429, 186] on button "Guardar" at bounding box center [427, 184] width 45 height 10
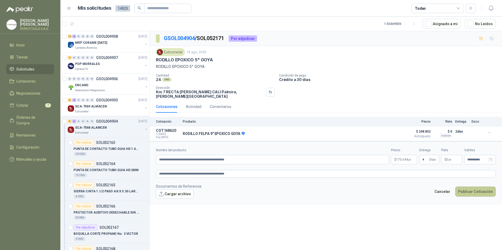
click at [467, 189] on button "Publicar Cotización" at bounding box center [475, 192] width 40 height 10
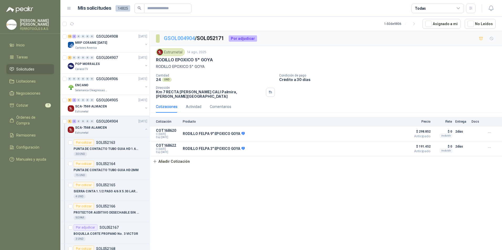
click at [189, 39] on link "GSOL004904" at bounding box center [179, 38] width 31 height 6
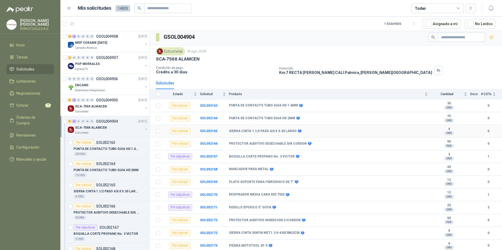
scroll to position [2, 0]
click at [159, 10] on input "text" at bounding box center [165, 8] width 37 height 9
paste input "**********"
type input "**********"
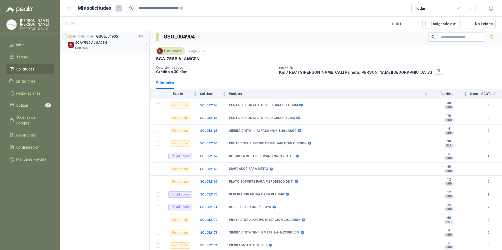
click at [124, 43] on div "SCA-7569 ALMACEN" at bounding box center [109, 43] width 68 height 6
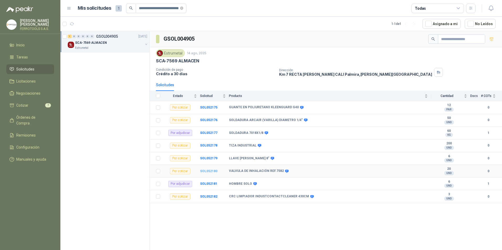
click at [208, 172] on b "SOL052180" at bounding box center [208, 172] width 17 height 4
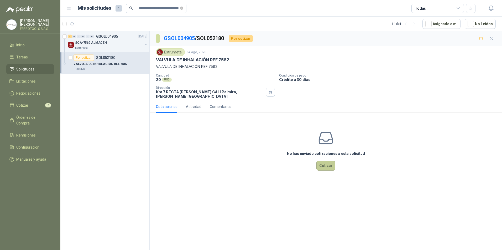
click at [325, 163] on button "Cotizar" at bounding box center [325, 166] width 19 height 10
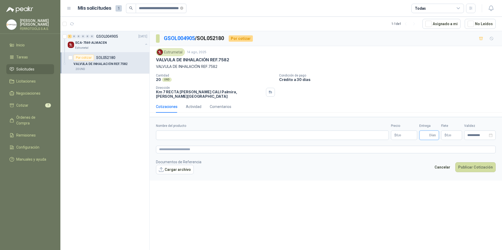
click at [423, 131] on input "Entrega" at bounding box center [425, 135] width 6 height 9
type input "*"
click at [236, 134] on input "Nombre del producto" at bounding box center [272, 135] width 233 height 9
paste input "**********"
type input "**********"
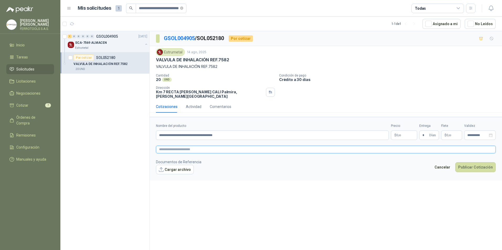
click at [217, 146] on textarea at bounding box center [326, 150] width 340 height 8
paste textarea "**********"
type textarea "**********"
click at [399, 132] on body "**********" at bounding box center [251, 125] width 502 height 250
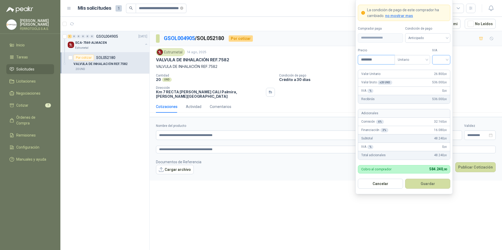
click at [432, 62] on div at bounding box center [441, 59] width 18 height 9
type input "********"
click at [438, 72] on div "19%" at bounding box center [441, 71] width 10 height 6
click at [434, 186] on button "Guardar" at bounding box center [427, 184] width 45 height 10
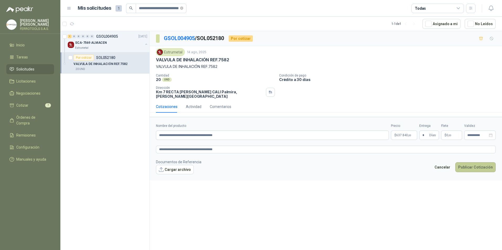
click at [480, 163] on button "Publicar Cotización" at bounding box center [475, 168] width 40 height 10
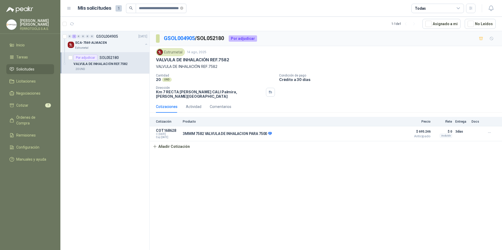
drag, startPoint x: 176, startPoint y: 39, endPoint x: 191, endPoint y: 49, distance: 17.8
click at [176, 39] on link "GSOL004905" at bounding box center [179, 38] width 31 height 6
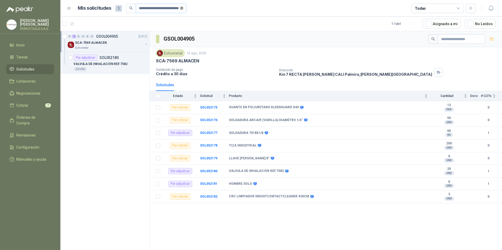
click at [183, 8] on span "**********" at bounding box center [161, 8] width 51 height 9
click at [181, 10] on span at bounding box center [181, 8] width 3 height 5
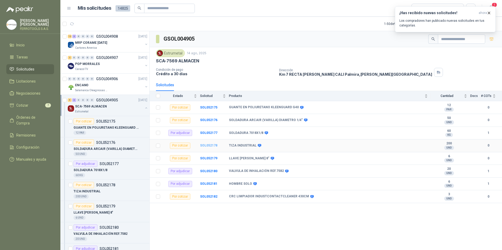
click at [206, 146] on b "SOL052178" at bounding box center [208, 146] width 17 height 4
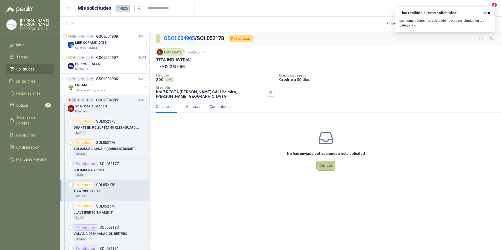
click at [322, 161] on button "Cotizar" at bounding box center [325, 166] width 19 height 10
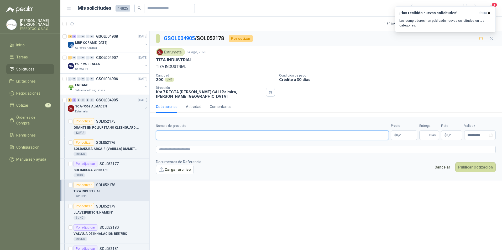
click at [204, 132] on input "Nombre del producto" at bounding box center [272, 135] width 233 height 9
paste input "**********"
type input "**********"
click at [210, 147] on textarea at bounding box center [326, 150] width 340 height 8
paste textarea "**********"
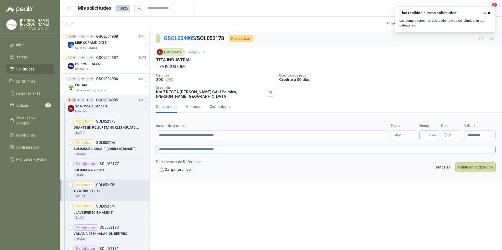
type textarea "**********"
click at [425, 132] on input "Entrega" at bounding box center [425, 135] width 6 height 9
type input "*"
click at [400, 130] on body "[PERSON_NAME] FERROTOOLS S.A.S. Inicio Tareas Solicitudes Licitaciones Negociac…" at bounding box center [251, 125] width 502 height 250
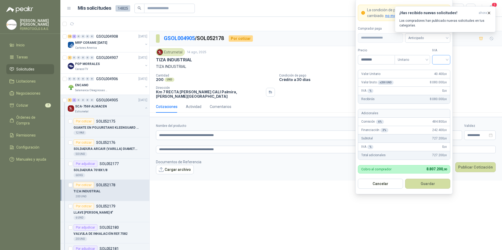
type input "********"
click at [435, 60] on input "search" at bounding box center [441, 59] width 12 height 8
click at [440, 70] on div "19%" at bounding box center [441, 71] width 10 height 6
click at [436, 185] on button "Guardar" at bounding box center [427, 184] width 45 height 10
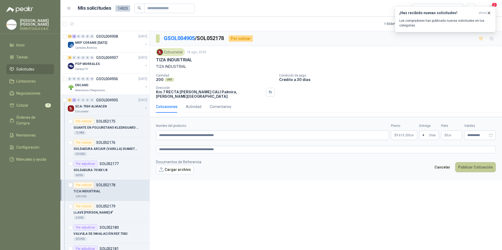
click at [484, 163] on button "Publicar Cotización" at bounding box center [475, 168] width 40 height 10
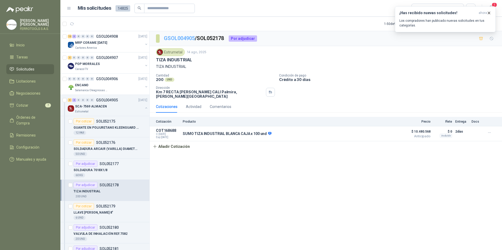
click at [187, 39] on link "GSOL004905" at bounding box center [179, 38] width 31 height 6
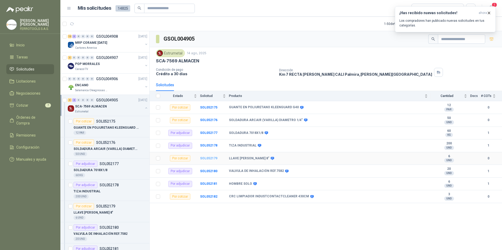
click at [211, 159] on b "SOL052179" at bounding box center [208, 159] width 17 height 4
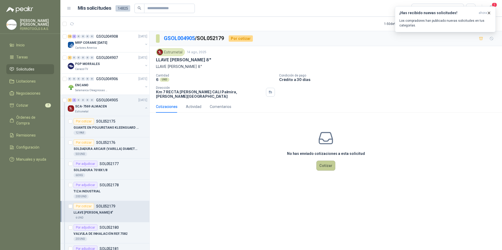
click at [324, 164] on button "Cotizar" at bounding box center [325, 166] width 19 height 10
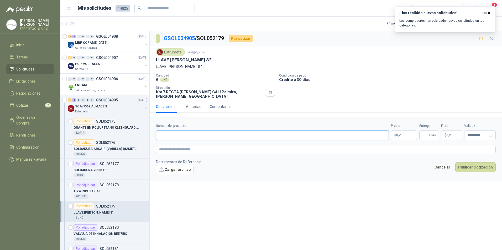
click at [197, 131] on input "Nombre del producto" at bounding box center [272, 135] width 233 height 9
type input "*"
drag, startPoint x: 239, startPoint y: 133, endPoint x: 143, endPoint y: 126, distance: 96.1
click at [143, 126] on div "12 3 0 0 0 0 GSOL004908 [DATE] MRP CORAME [DATE] Cartones America 2 0 0 0 0 0 G…" at bounding box center [281, 141] width 442 height 221
type input "**********"
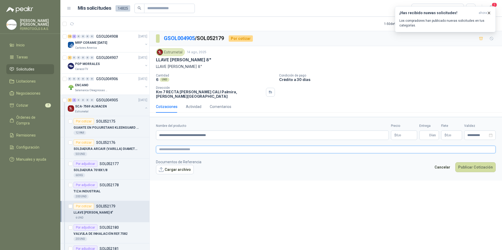
click at [206, 146] on textarea at bounding box center [326, 150] width 340 height 8
paste textarea "**********"
type textarea "**********"
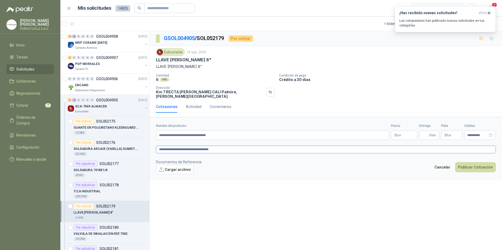
type textarea "**********"
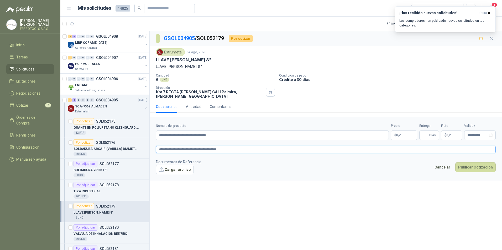
type textarea "**********"
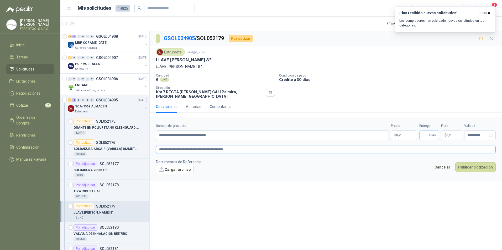
type textarea "**********"
click at [422, 131] on span "Días" at bounding box center [429, 135] width 20 height 9
click at [420, 133] on span "Días" at bounding box center [429, 135] width 20 height 9
type input "*"
click at [407, 132] on p "$ 0 ,00" at bounding box center [404, 135] width 26 height 9
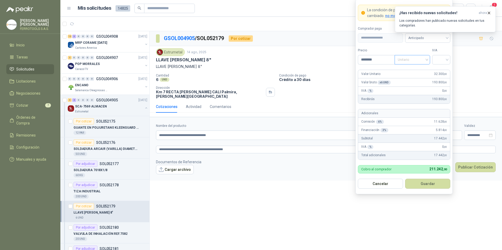
click at [429, 60] on div "Unitario" at bounding box center [412, 59] width 35 height 9
type input "********"
click at [436, 61] on input "search" at bounding box center [441, 59] width 12 height 8
click at [441, 68] on div "19%" at bounding box center [441, 71] width 10 height 6
click at [428, 182] on button "Guardar" at bounding box center [427, 184] width 45 height 10
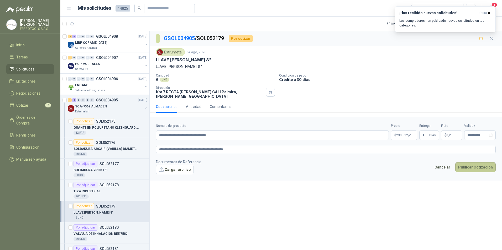
click at [483, 163] on button "Publicar Cotización" at bounding box center [475, 168] width 40 height 10
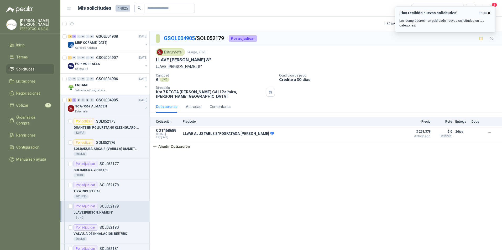
click at [490, 14] on icon "button" at bounding box center [489, 13] width 4 height 4
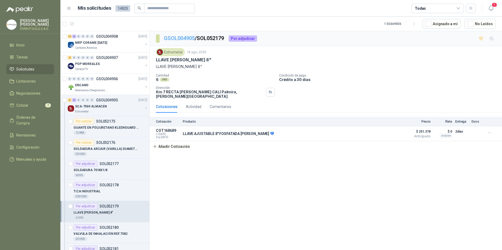
click at [189, 38] on link "GSOL004905" at bounding box center [179, 38] width 31 height 6
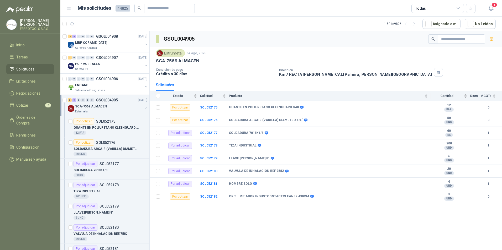
click at [144, 107] on button "button" at bounding box center [146, 108] width 4 height 4
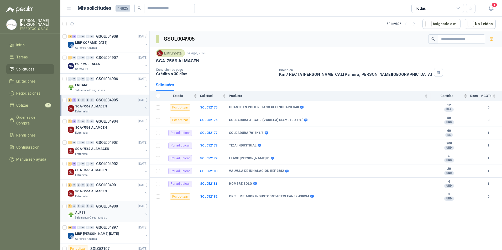
click at [108, 214] on div "ALPES" at bounding box center [109, 213] width 68 height 6
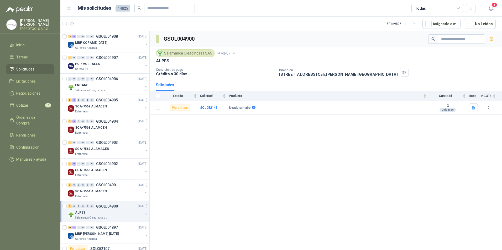
scroll to position [26, 0]
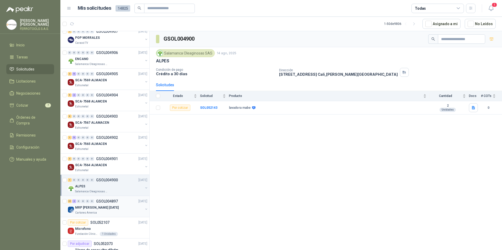
click at [125, 207] on div "MRP [PERSON_NAME] [DATE]" at bounding box center [109, 208] width 68 height 6
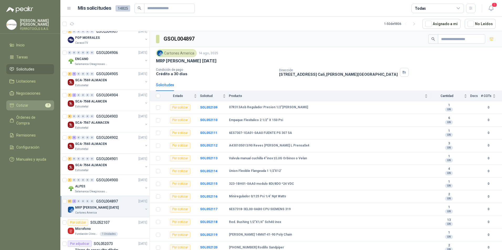
click at [32, 103] on li "Cotizar 7" at bounding box center [29, 106] width 41 height 6
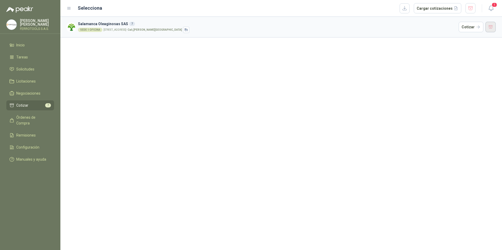
click at [492, 28] on button "button" at bounding box center [490, 27] width 11 height 11
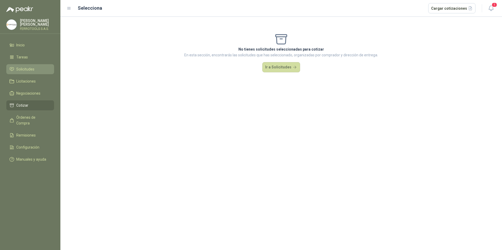
click at [41, 64] on link "Solicitudes" at bounding box center [30, 69] width 48 height 10
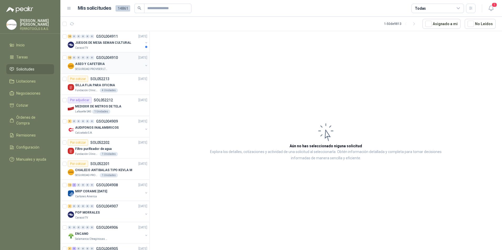
click at [124, 62] on div "ASEO Y CAFETERIA" at bounding box center [109, 64] width 68 height 6
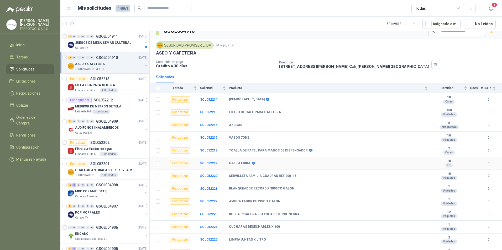
scroll to position [15, 0]
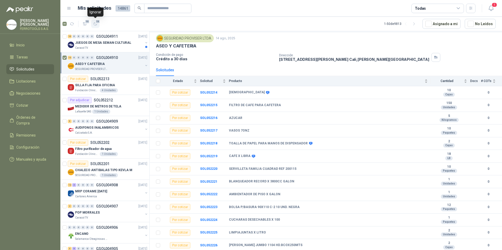
click at [95, 26] on button "13" at bounding box center [95, 24] width 8 height 8
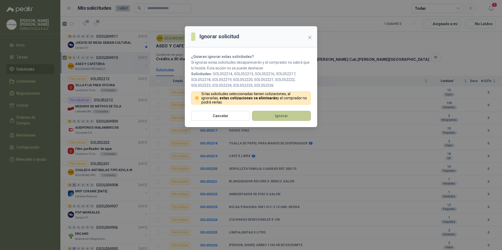
click at [273, 117] on button "Ignorar" at bounding box center [281, 116] width 59 height 10
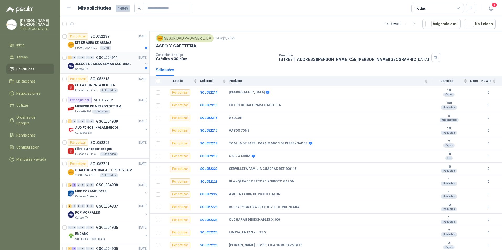
click at [112, 67] on div "Caracol TV" at bounding box center [109, 69] width 68 height 4
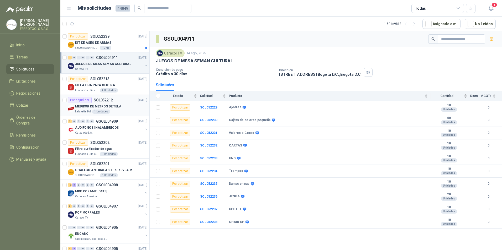
click at [124, 104] on div "MEDIDOR DE METROS DE TELA" at bounding box center [111, 106] width 72 height 6
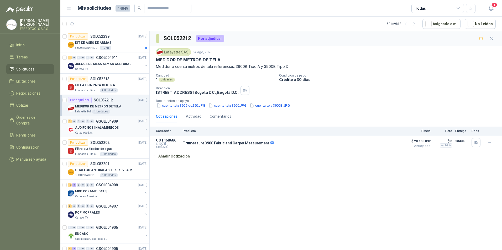
click at [124, 131] on div "Calzatodo S.A." at bounding box center [109, 133] width 68 height 4
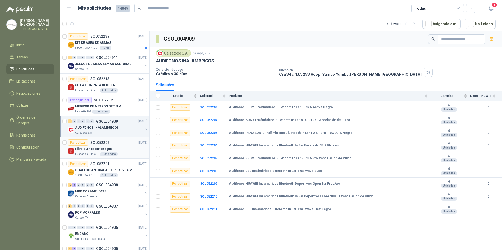
click at [125, 147] on div "Filtro purificador de agua" at bounding box center [111, 149] width 72 height 6
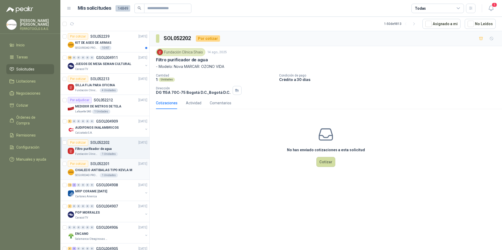
click at [124, 165] on div "Por cotizar SOL052201 [DATE]" at bounding box center [108, 164] width 80 height 6
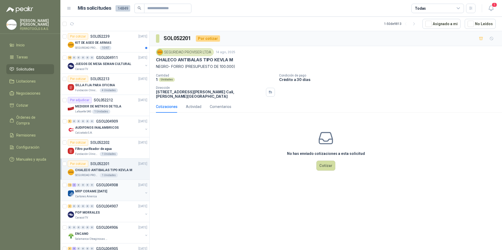
click at [122, 189] on div "MRP CORAME [DATE]" at bounding box center [109, 192] width 68 height 6
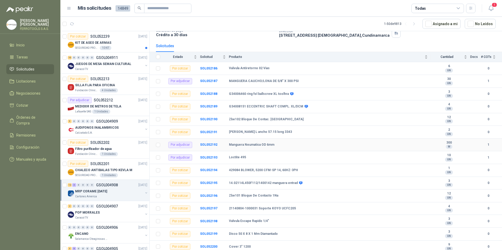
scroll to position [40, 0]
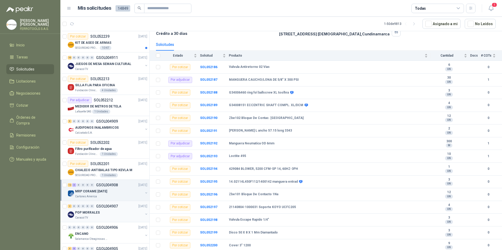
click at [109, 216] on div "POP MORRALES" at bounding box center [109, 213] width 68 height 6
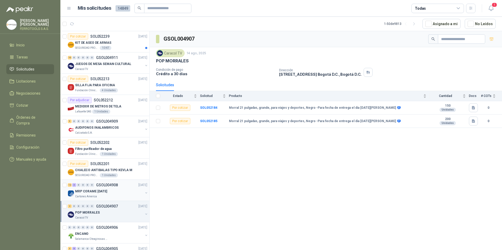
click at [116, 192] on div "MRP CORAME [DATE]" at bounding box center [109, 192] width 68 height 6
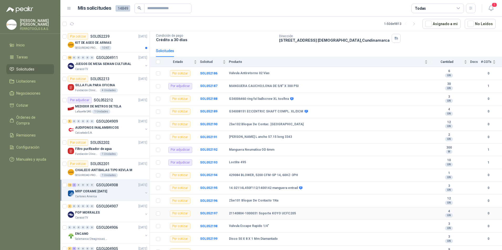
scroll to position [40, 0]
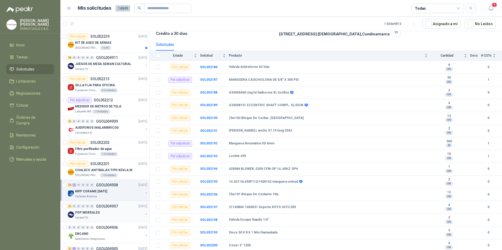
click at [124, 211] on div "POP MORRALES" at bounding box center [109, 213] width 68 height 6
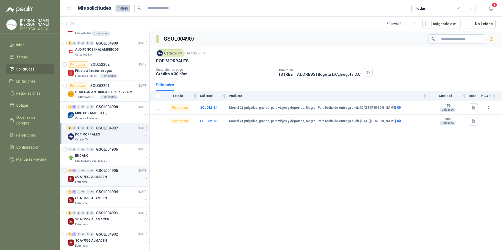
scroll to position [79, 0]
click at [117, 159] on div "Salamanca Oleaginosas SAS" at bounding box center [109, 161] width 68 height 4
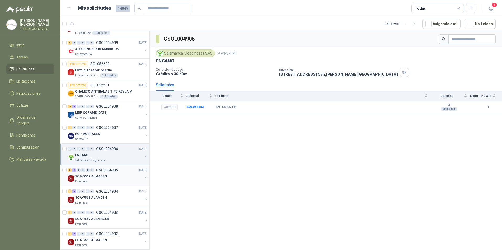
click at [115, 179] on div "SCA-7569 ALMACEN" at bounding box center [109, 177] width 68 height 6
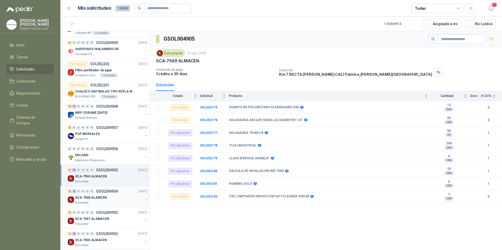
click at [113, 196] on div "SCA-7568 ALAMCEN" at bounding box center [109, 198] width 68 height 6
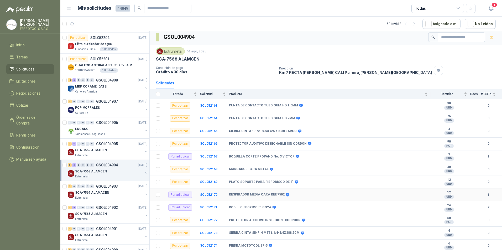
scroll to position [2, 0]
click at [203, 246] on b "SOL052174" at bounding box center [208, 246] width 17 height 4
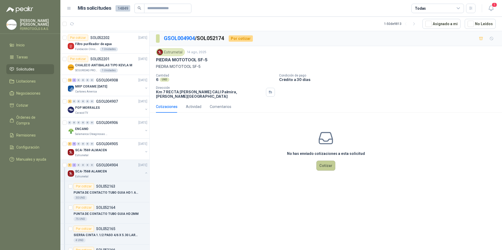
click at [328, 166] on button "Cotizar" at bounding box center [325, 166] width 19 height 10
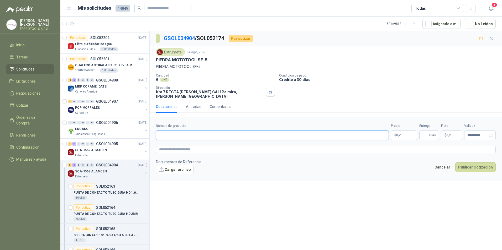
click at [226, 131] on input "Nombre del producto" at bounding box center [272, 135] width 233 height 9
drag, startPoint x: 253, startPoint y: 132, endPoint x: 49, endPoint y: 110, distance: 204.6
click at [49, 110] on div "[PERSON_NAME] FERROTOOLS S.A.S. Inicio Tareas Solicitudes Licitaciones Negociac…" at bounding box center [251, 125] width 502 height 250
type input "**********"
click at [228, 147] on textarea at bounding box center [326, 150] width 340 height 8
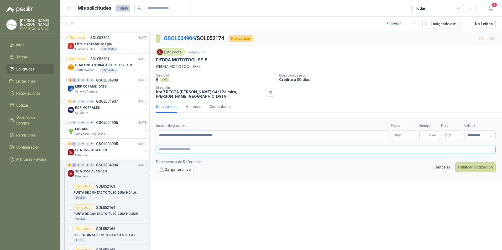
paste textarea "**********"
type textarea "**********"
click at [427, 131] on input "Entrega" at bounding box center [425, 135] width 6 height 9
type input "*"
click at [395, 131] on p "$ 0 ,00" at bounding box center [404, 135] width 26 height 9
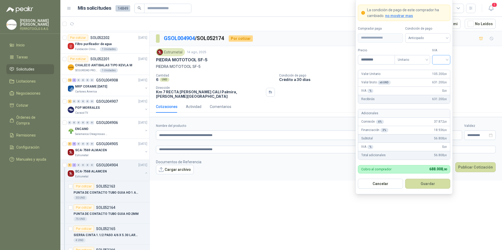
type input "*********"
click at [436, 60] on input "search" at bounding box center [441, 59] width 12 height 8
click at [438, 70] on div "19%" at bounding box center [441, 71] width 10 height 6
click at [436, 181] on button "Guardar" at bounding box center [427, 184] width 45 height 10
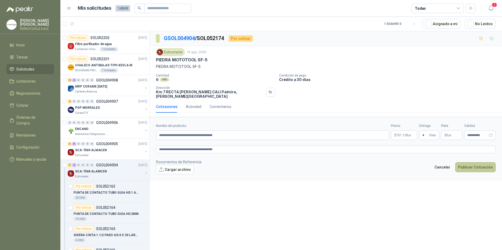
click at [488, 165] on button "Publicar Cotización" at bounding box center [475, 168] width 40 height 10
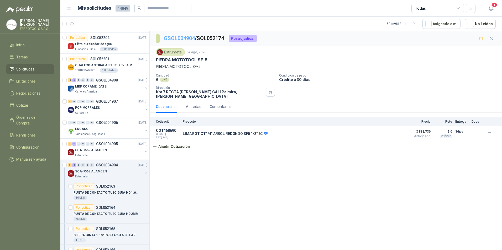
click at [179, 38] on link "GSOL004904" at bounding box center [179, 38] width 31 height 6
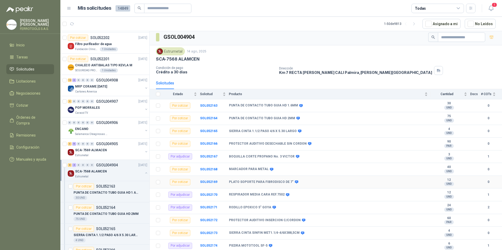
scroll to position [2, 0]
click at [209, 221] on b "SOL052172" at bounding box center [208, 220] width 17 height 4
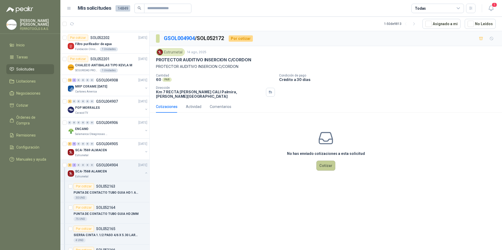
click at [327, 165] on button "Cotizar" at bounding box center [325, 166] width 19 height 10
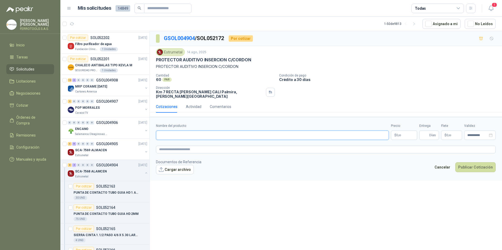
click at [176, 133] on input "Nombre del producto" at bounding box center [272, 135] width 233 height 9
click at [247, 134] on input "**********" at bounding box center [272, 135] width 233 height 9
drag, startPoint x: 247, startPoint y: 134, endPoint x: 43, endPoint y: 131, distance: 204.0
click at [43, 131] on div "[PERSON_NAME] FERROTOOLS S.A.S. Inicio Tareas Solicitudes Licitaciones Negociac…" at bounding box center [251, 125] width 502 height 250
type input "**********"
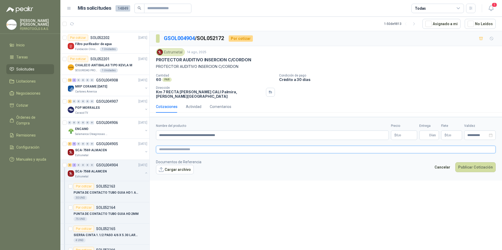
click at [171, 149] on textarea at bounding box center [326, 150] width 340 height 8
paste textarea "**********"
type textarea "**********"
click at [424, 131] on input "Entrega" at bounding box center [425, 135] width 6 height 9
type input "*"
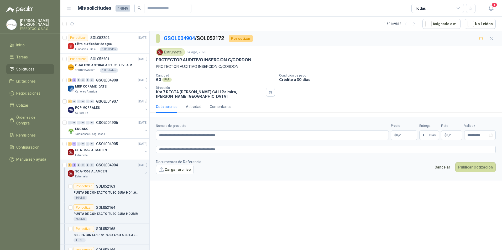
click at [281, 174] on form "**********" at bounding box center [326, 149] width 352 height 64
click at [403, 131] on p "$ 0 ,00" at bounding box center [404, 135] width 26 height 9
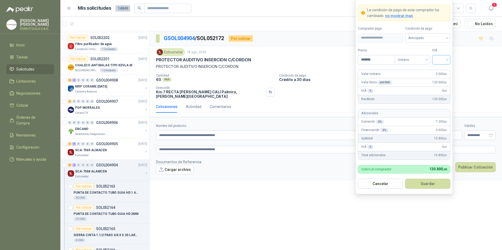
type input "*******"
click at [440, 60] on input "search" at bounding box center [441, 59] width 12 height 8
click at [443, 70] on div "19%" at bounding box center [441, 71] width 10 height 6
click at [428, 187] on button "Guardar" at bounding box center [427, 184] width 45 height 10
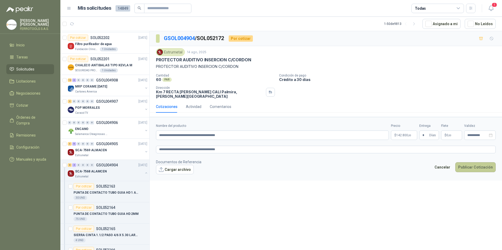
click at [474, 164] on button "Publicar Cotización" at bounding box center [475, 168] width 40 height 10
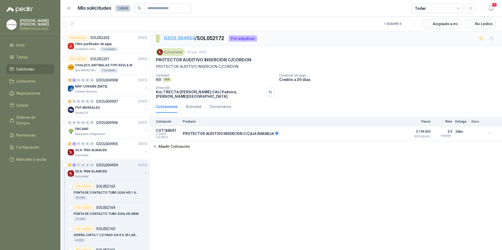
click at [192, 40] on link "GSOL004904" at bounding box center [179, 38] width 31 height 6
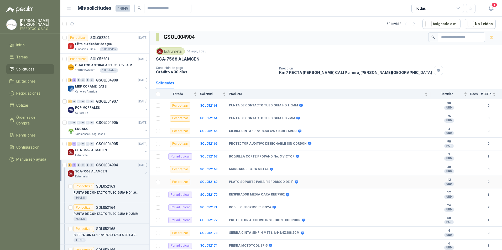
scroll to position [2, 0]
click at [204, 182] on b "SOL052169" at bounding box center [208, 182] width 17 height 4
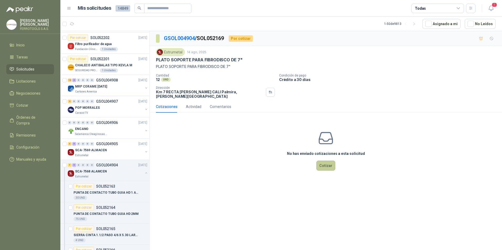
click at [333, 163] on button "Cotizar" at bounding box center [325, 166] width 19 height 10
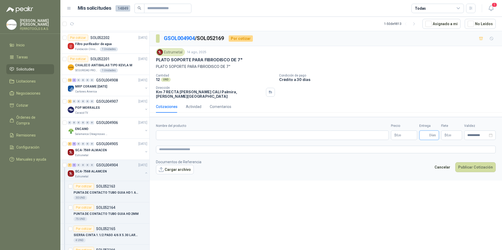
click at [426, 134] on input "Entrega" at bounding box center [425, 135] width 6 height 9
type input "*"
click at [292, 146] on textarea at bounding box center [326, 150] width 340 height 8
click at [296, 135] on input "Nombre del producto" at bounding box center [272, 135] width 233 height 9
drag, startPoint x: 245, startPoint y: 132, endPoint x: 127, endPoint y: 123, distance: 118.7
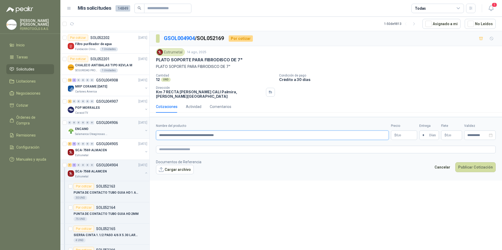
click at [127, 123] on div "Por cotizar SOL052239 [DATE] KIT DE ASEO [PERSON_NAME] SEGURIDAD PROVISER LTDA …" at bounding box center [281, 141] width 442 height 221
type input "**********"
drag, startPoint x: 184, startPoint y: 142, endPoint x: 186, endPoint y: 143, distance: 3.2
click at [184, 142] on form "**********" at bounding box center [326, 149] width 352 height 64
click at [186, 146] on textarea at bounding box center [326, 150] width 340 height 8
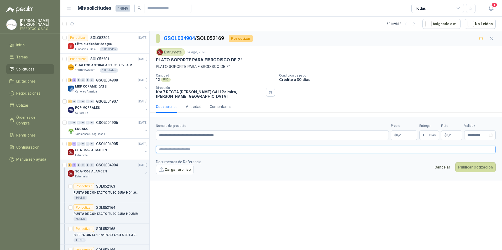
paste textarea "**********"
type textarea "**********"
click at [404, 133] on body "[PERSON_NAME] FERROTOOLS S.A.S. Inicio Tareas Solicitudes Licitaciones Negociac…" at bounding box center [251, 125] width 502 height 250
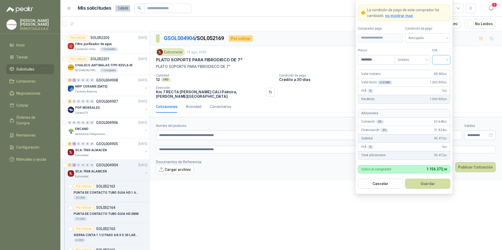
type input "********"
click at [443, 58] on input "search" at bounding box center [441, 59] width 12 height 8
click at [438, 69] on div "19%" at bounding box center [441, 71] width 10 height 6
click at [426, 184] on button "Guardar" at bounding box center [427, 184] width 45 height 10
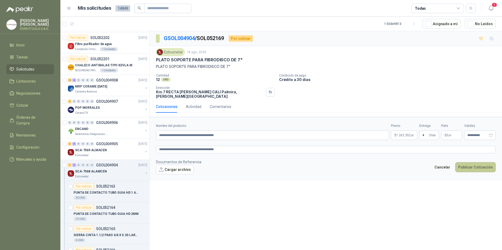
click at [470, 166] on button "Publicar Cotización" at bounding box center [475, 168] width 40 height 10
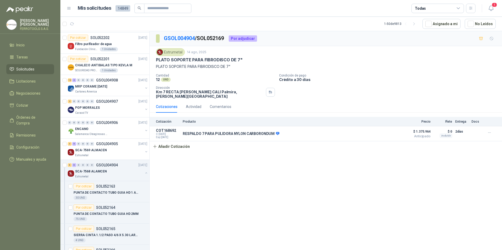
drag, startPoint x: 192, startPoint y: 40, endPoint x: 196, endPoint y: 50, distance: 10.0
click at [192, 40] on link "GSOL004904" at bounding box center [179, 38] width 31 height 6
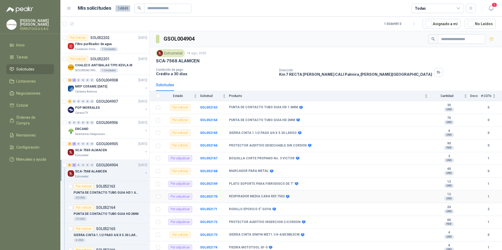
scroll to position [2, 0]
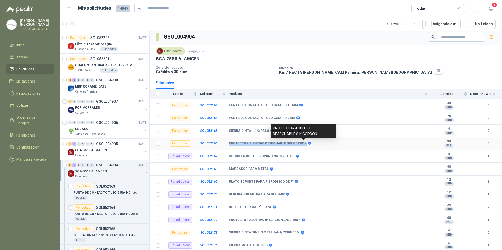
drag, startPoint x: 229, startPoint y: 143, endPoint x: 303, endPoint y: 144, distance: 74.6
click at [303, 144] on tr "Por cotizar SOL052166 PROTECTOR AUDITIVO DESECHABLE SIN CORDON 90 PAR  0" at bounding box center [326, 144] width 352 height 13
click at [211, 169] on b "SOL052168" at bounding box center [208, 170] width 17 height 4
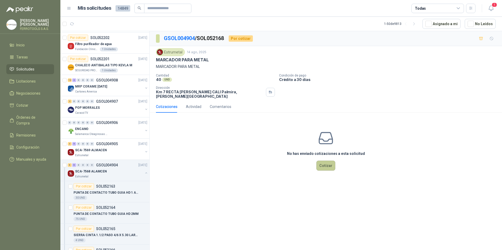
click at [334, 165] on button "Cotizar" at bounding box center [325, 166] width 19 height 10
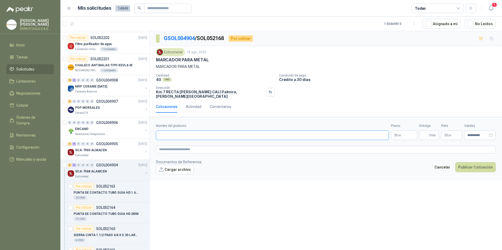
click at [226, 132] on input "Nombre del producto" at bounding box center [272, 135] width 233 height 9
paste input "**********"
type input "**********"
click at [210, 148] on textarea at bounding box center [326, 150] width 340 height 8
paste textarea "**********"
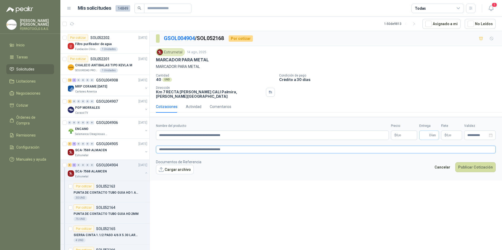
type textarea "**********"
click at [426, 133] on input "Entrega" at bounding box center [425, 135] width 6 height 9
type input "*"
click at [397, 132] on body "[PERSON_NAME] FERROTOOLS S.A.S. Inicio Tareas Solicitudes Licitaciones Negociac…" at bounding box center [251, 125] width 502 height 250
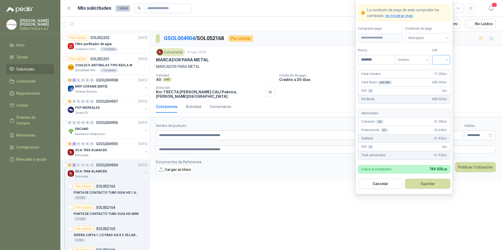
click at [443, 63] on span at bounding box center [441, 59] width 12 height 9
type input "********"
click at [442, 71] on div "19%" at bounding box center [441, 71] width 10 height 6
click at [422, 180] on button "Guardar" at bounding box center [427, 184] width 45 height 10
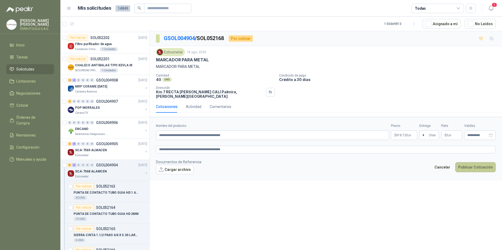
click at [480, 164] on button "Publicar Cotización" at bounding box center [475, 168] width 40 height 10
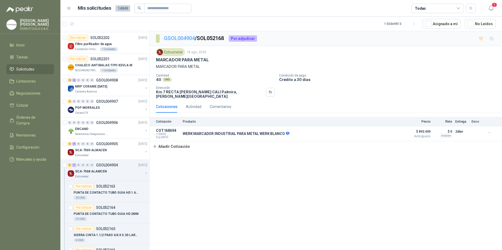
click at [190, 39] on link "GSOL004904" at bounding box center [179, 38] width 31 height 6
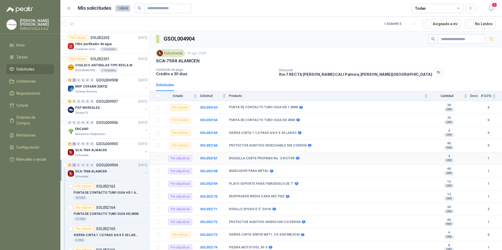
scroll to position [2, 0]
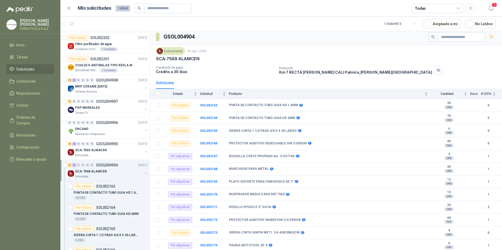
click at [144, 174] on button "button" at bounding box center [146, 173] width 4 height 4
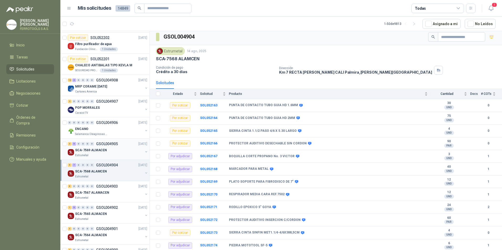
scroll to position [2, 0]
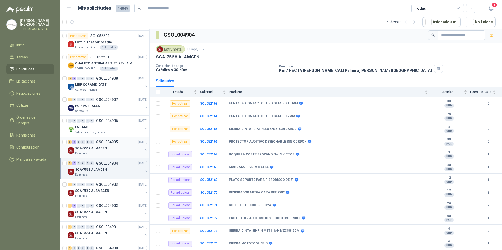
click at [117, 149] on div "SCA-7569 ALMACEN" at bounding box center [109, 148] width 68 height 6
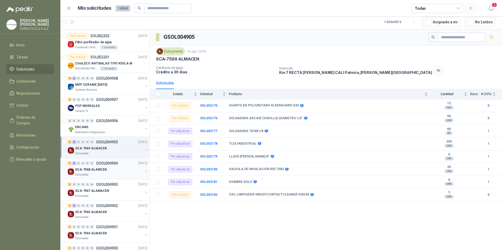
click at [118, 169] on div "SCA-7568 ALAMCEN" at bounding box center [109, 170] width 68 height 6
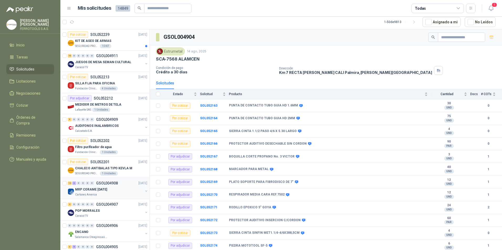
click at [118, 184] on div "12 3 0 0 0 0 GSOL004908 [DATE]" at bounding box center [108, 183] width 81 height 6
